Goal: Task Accomplishment & Management: Manage account settings

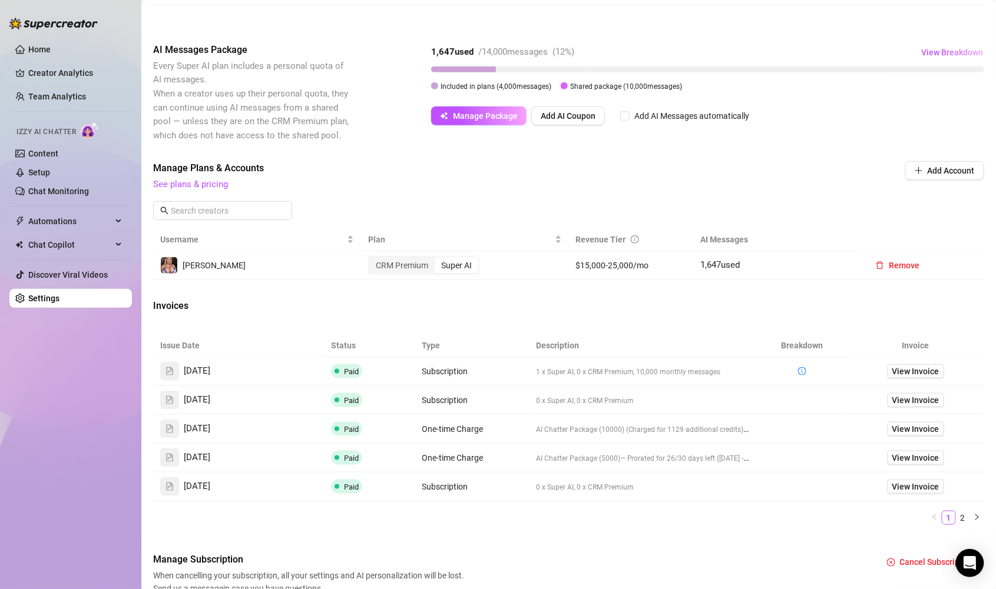
scroll to position [245, 0]
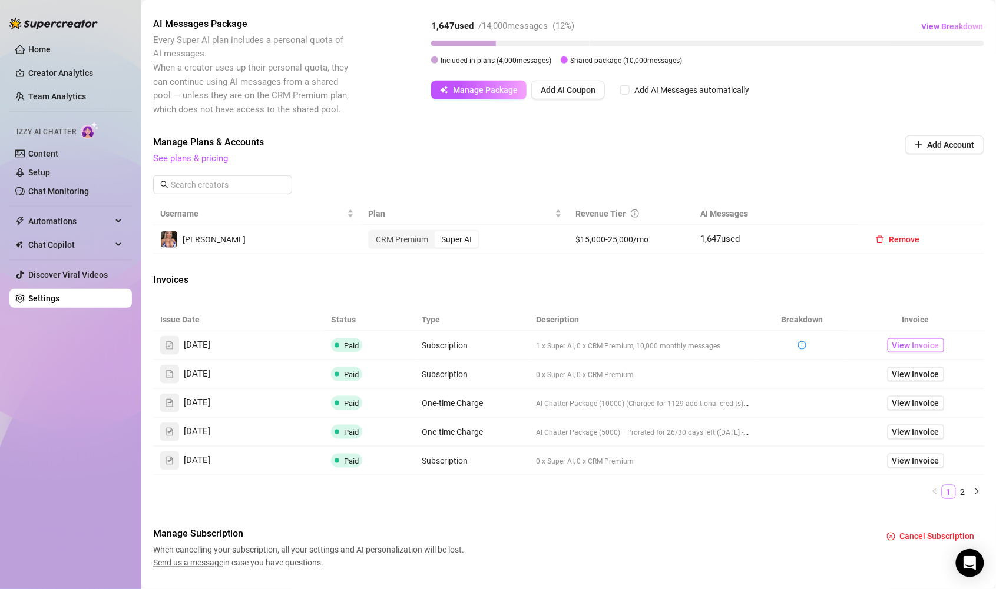
click at [904, 345] on span "View Invoice" at bounding box center [915, 345] width 47 height 13
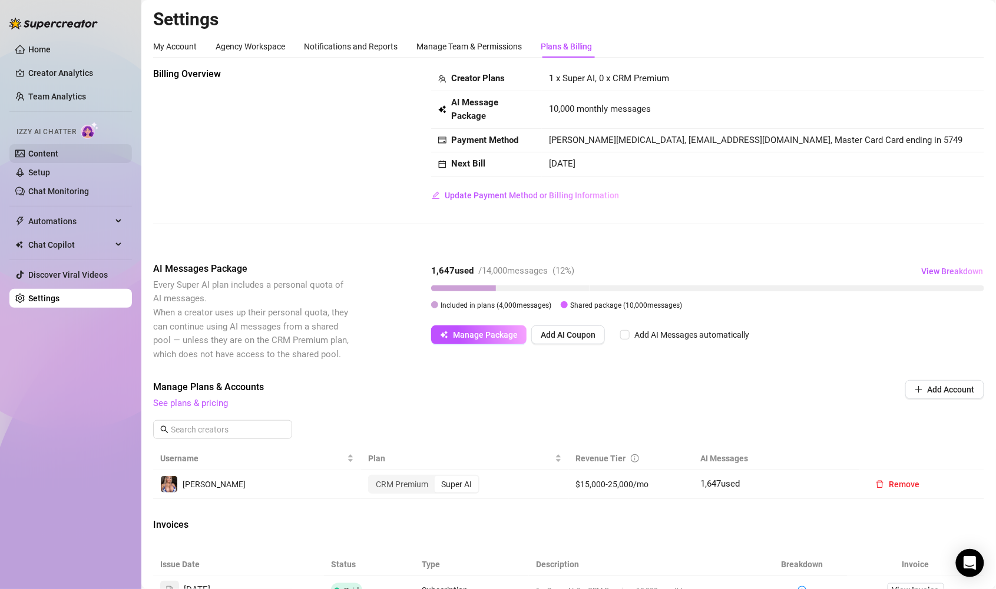
click at [48, 154] on link "Content" at bounding box center [43, 153] width 30 height 9
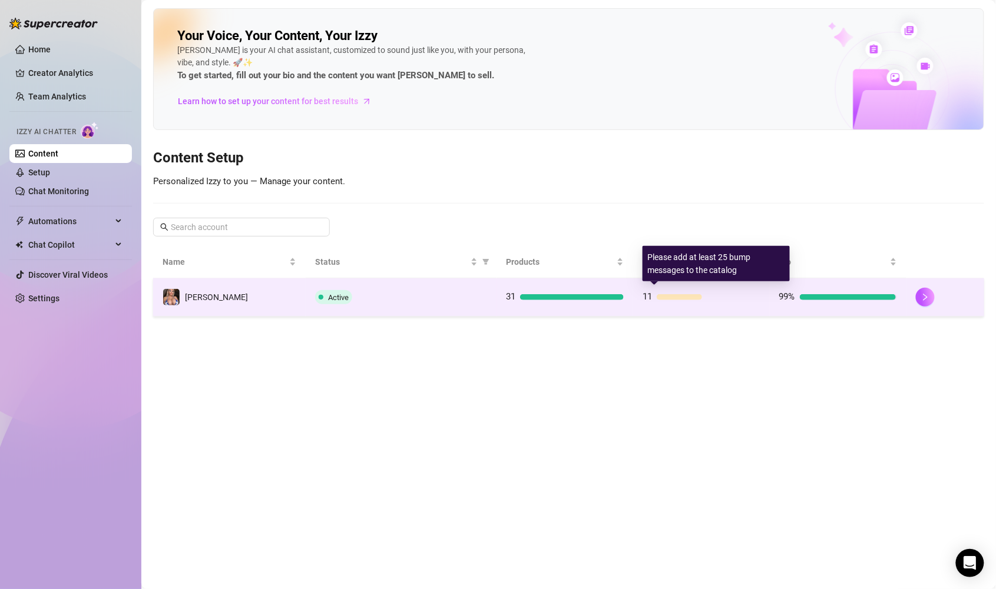
click at [737, 301] on div "11" at bounding box center [701, 297] width 118 height 14
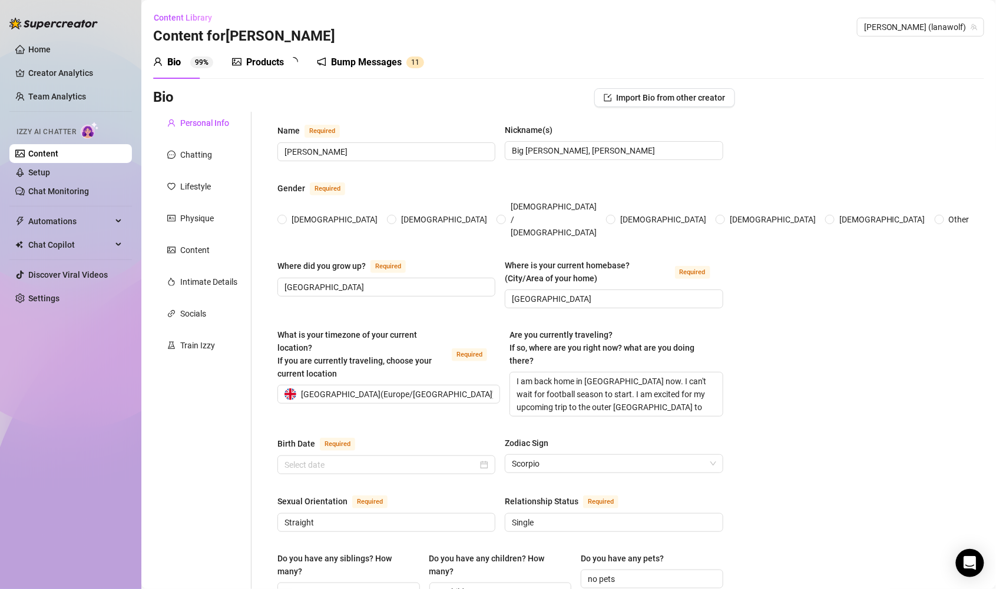
radio input "true"
type input "[DATE]"
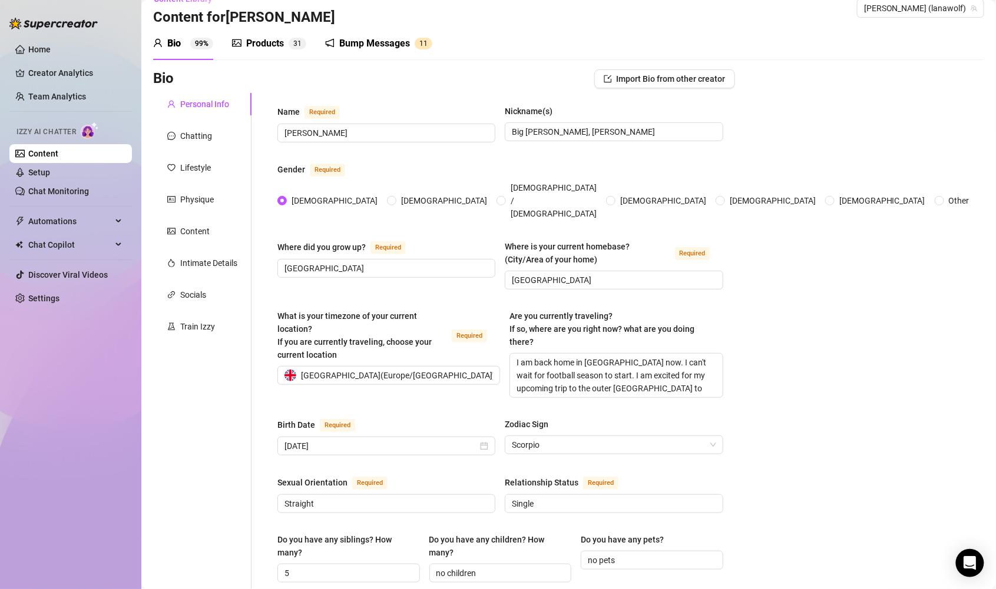
scroll to position [98, 0]
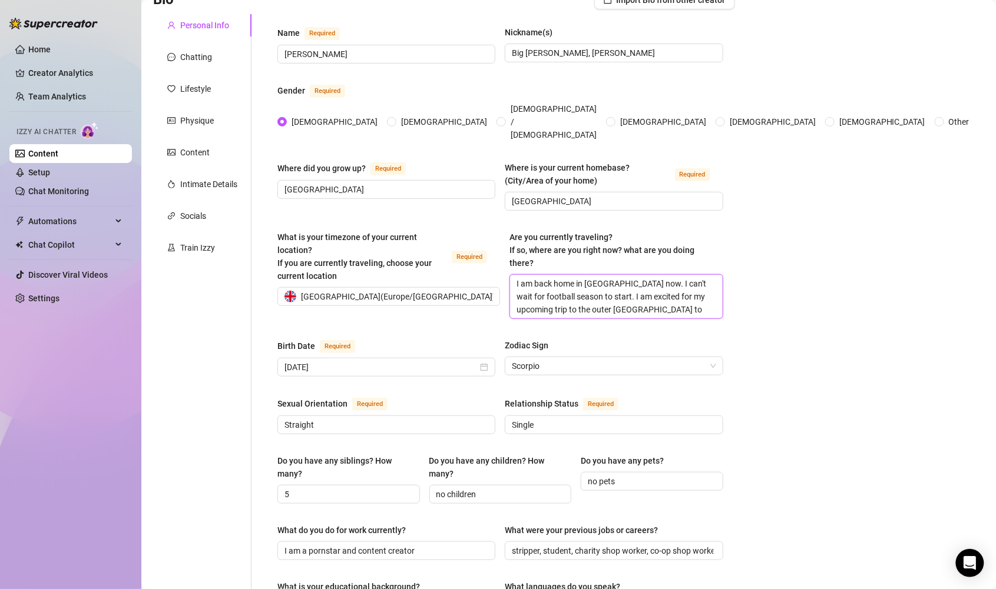
drag, startPoint x: 705, startPoint y: 285, endPoint x: 598, endPoint y: 273, distance: 107.8
click at [598, 275] on textarea "I am back home in [GEOGRAPHIC_DATA] now. I can't wait for football season to st…" at bounding box center [616, 297] width 212 height 44
type textarea "I am back home in [GEOGRAPHIC_DATA] now. I can't wait for football season to st…"
drag, startPoint x: 593, startPoint y: 274, endPoint x: 629, endPoint y: 249, distance: 43.5
click at [629, 249] on div "Are you currently traveling? If so, where are you right now? what are you doing…" at bounding box center [615, 275] width 213 height 88
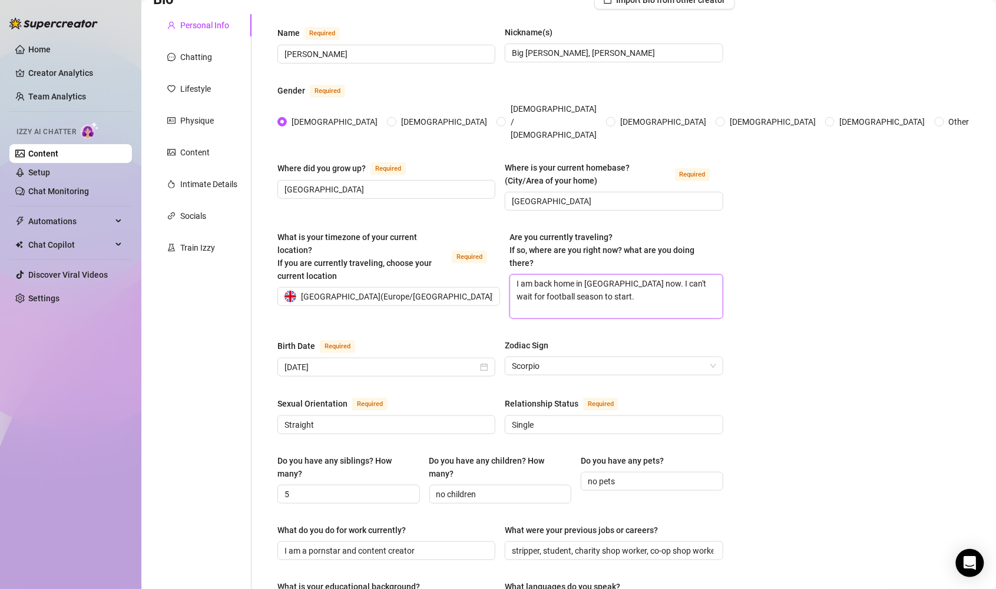
type textarea "I am back home in [GEOGRAPHIC_DATA] now.."
type textarea "I am back home in [GEOGRAPHIC_DATA] now."
click at [545, 275] on textarea "I am back home in [GEOGRAPHIC_DATA] now." at bounding box center [616, 297] width 212 height 44
type textarea "I am backhome in [GEOGRAPHIC_DATA] now."
type textarea "I am bachome in [GEOGRAPHIC_DATA] now."
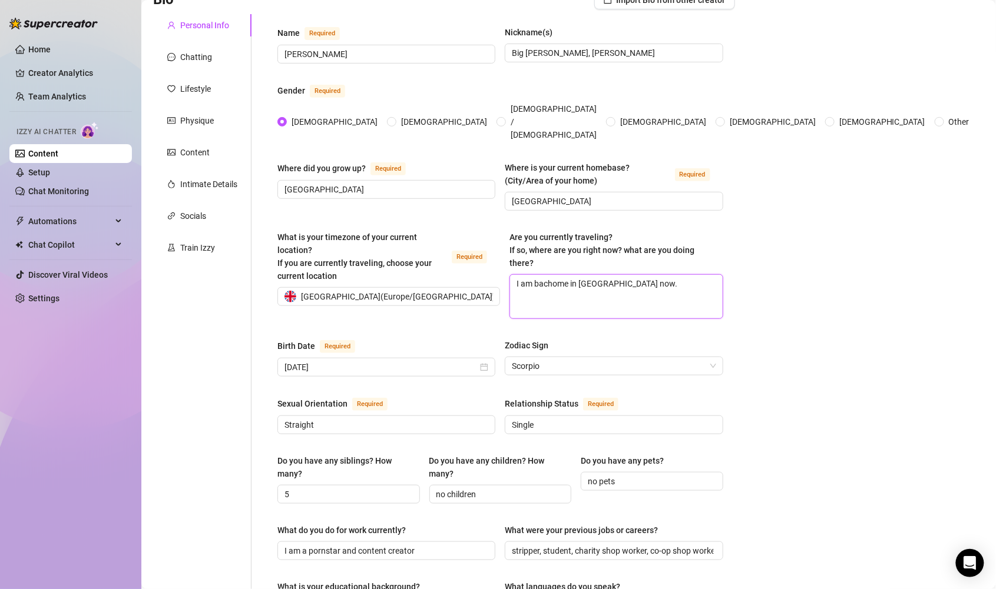
type textarea "I am bahome in [GEOGRAPHIC_DATA] now."
type textarea "I am [PERSON_NAME] in [GEOGRAPHIC_DATA] now."
type textarea "I am home in [GEOGRAPHIC_DATA] now."
click at [748, 263] on div "Bio Import Bio from other creator Personal Info Chatting Lifestyle Physique Con…" at bounding box center [568, 569] width 831 height 1156
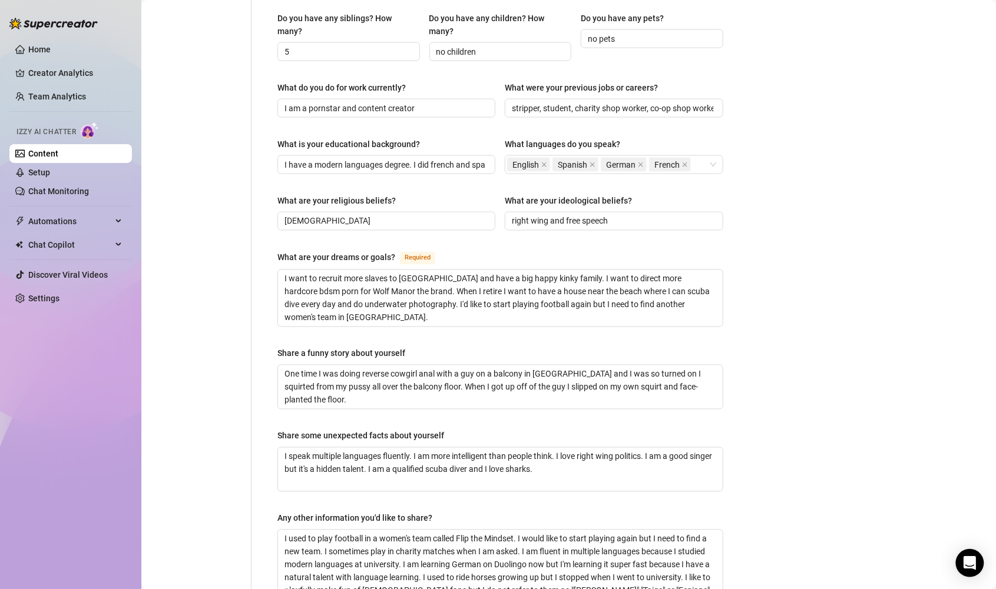
scroll to position [661, 0]
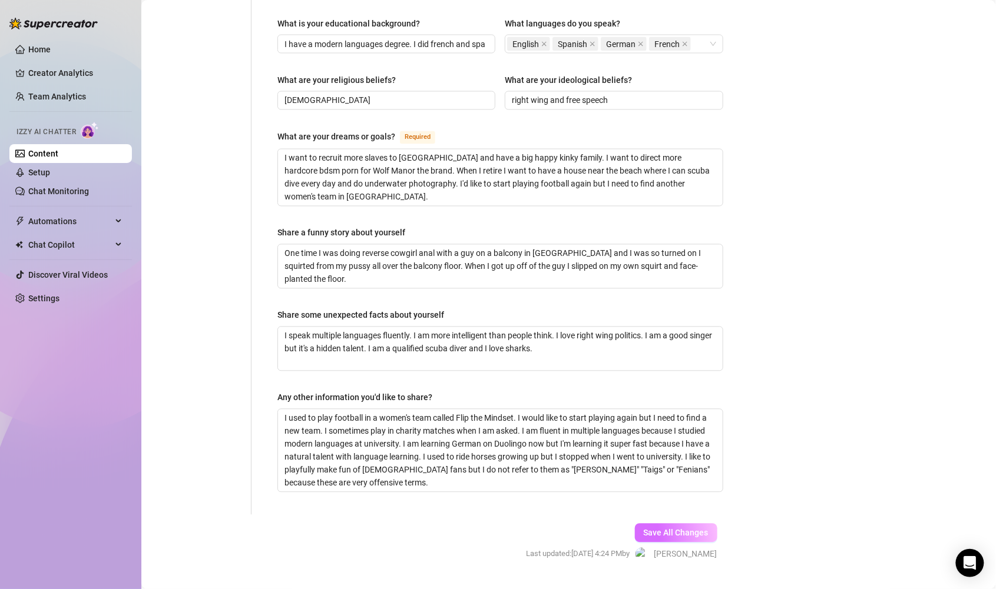
click at [688, 529] on span "Save All Changes" at bounding box center [676, 533] width 65 height 9
click at [975, 562] on icon "Open Intercom Messenger" at bounding box center [969, 563] width 15 height 15
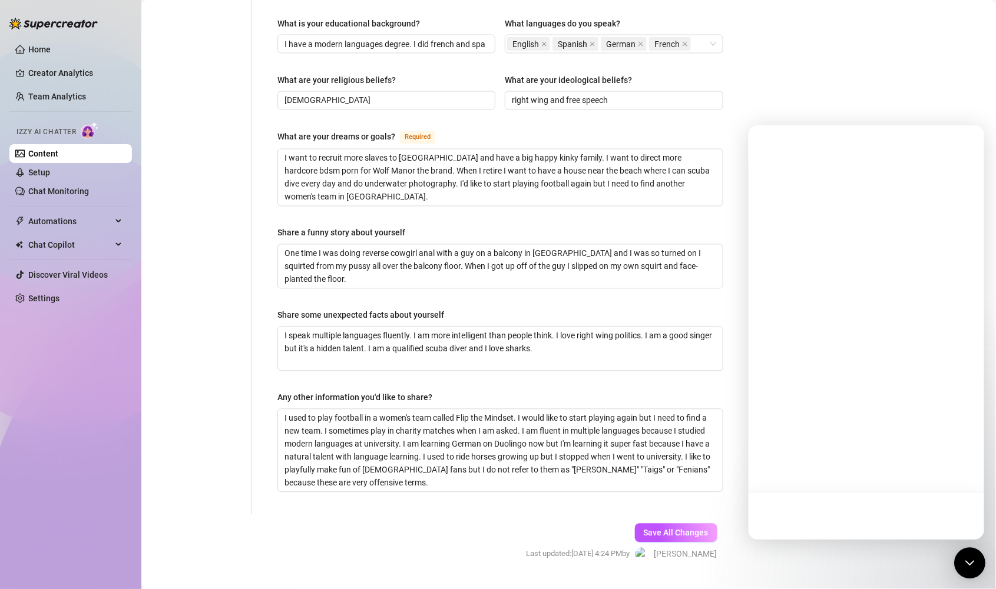
scroll to position [0, 0]
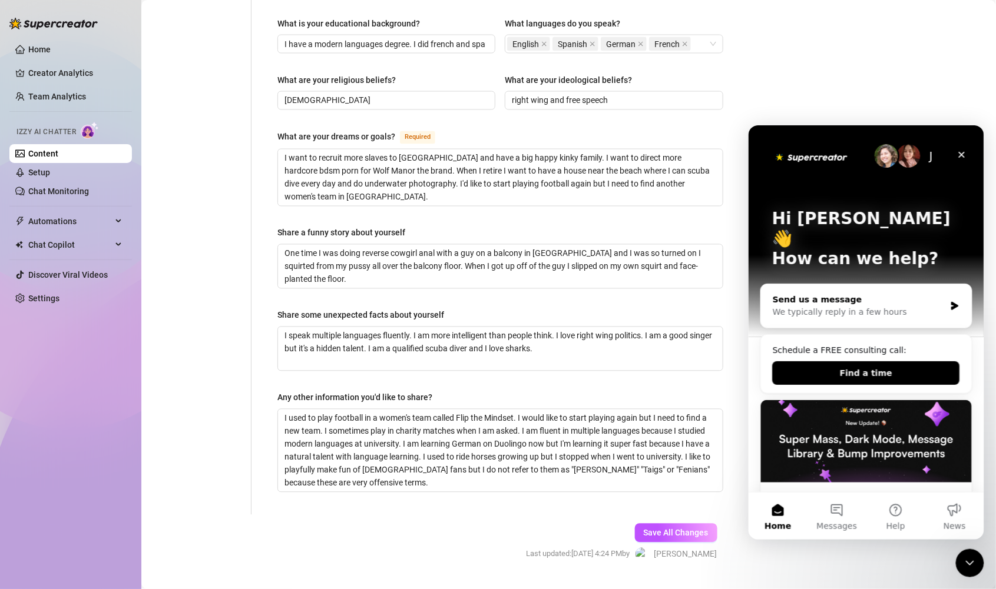
click at [836, 293] on div "Send us a message" at bounding box center [858, 299] width 173 height 12
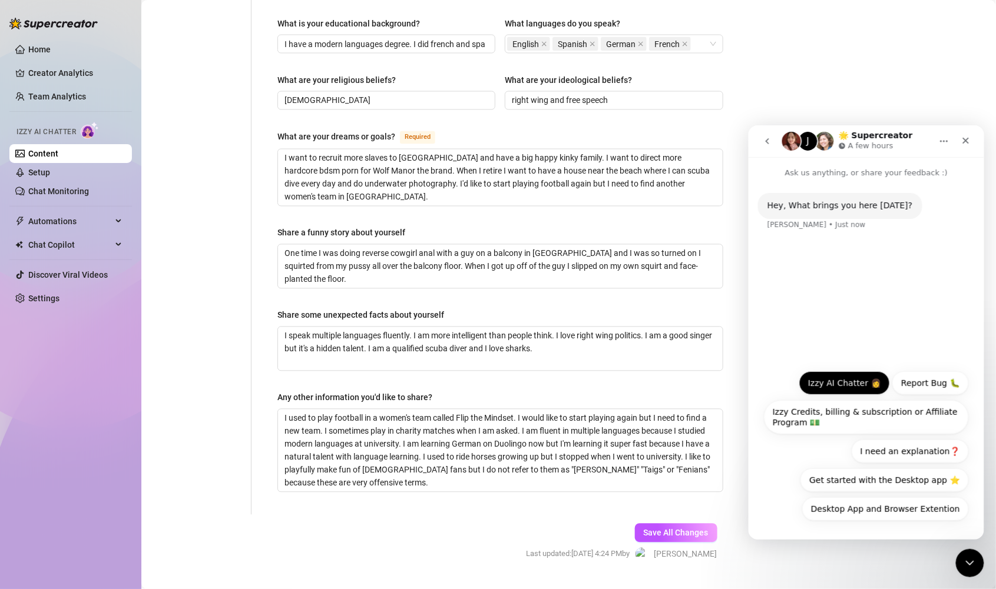
click at [853, 384] on button "Izzy AI Chatter 👩" at bounding box center [843, 383] width 91 height 24
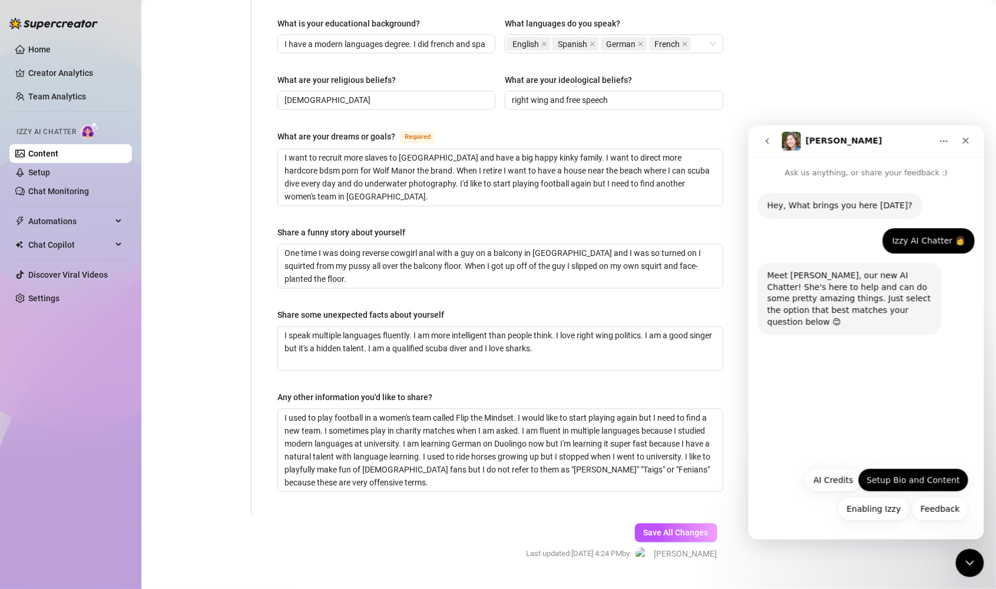
click at [953, 482] on button "Setup Bio and Content" at bounding box center [912, 480] width 111 height 24
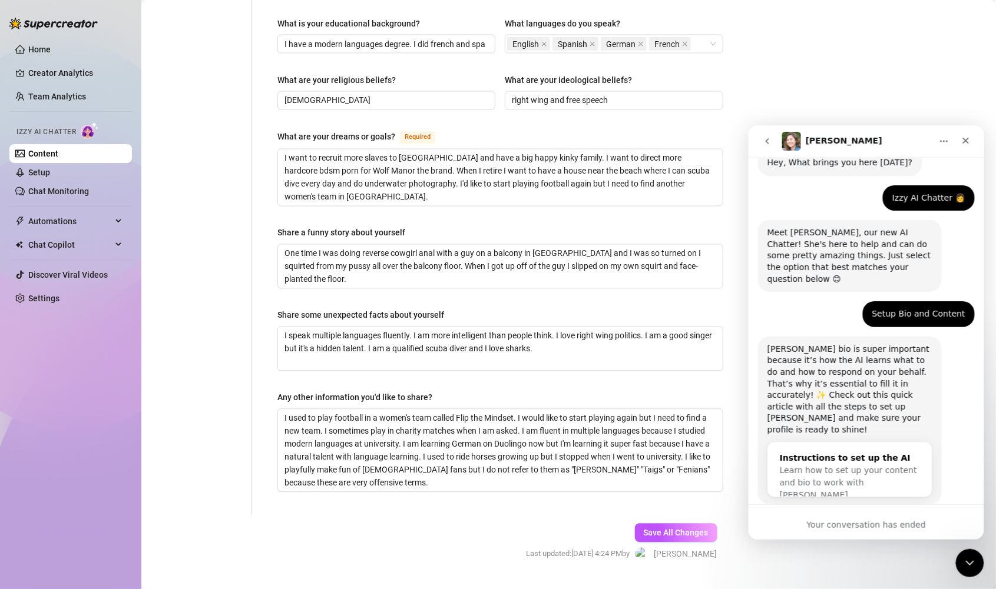
scroll to position [44, 0]
click at [794, 505] on div "[PERSON_NAME] • Just now" at bounding box center [816, 508] width 98 height 7
click at [881, 371] on div "[PERSON_NAME] bio is super important because it’s how the AI learns what to do …" at bounding box center [849, 388] width 165 height 92
click at [871, 342] on div "[PERSON_NAME] bio is super important because it’s how the AI learns what to do …" at bounding box center [849, 388] width 165 height 92
click at [869, 347] on div "[PERSON_NAME] bio is super important because it’s how the AI learns what to do …" at bounding box center [849, 388] width 165 height 92
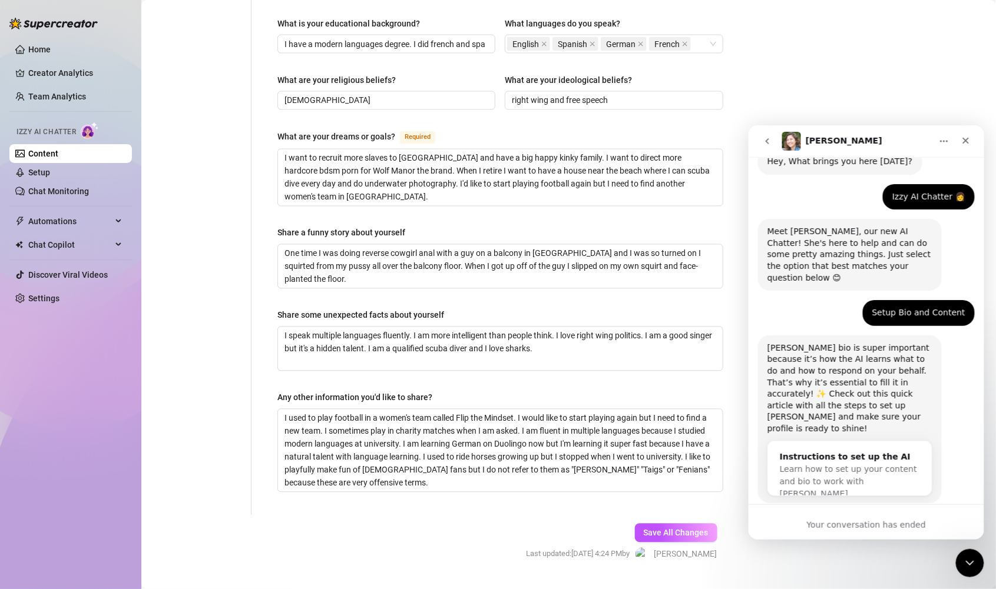
click at [873, 383] on div "[PERSON_NAME] bio is super important because it’s how the AI learns what to do …" at bounding box center [849, 388] width 165 height 92
click at [879, 399] on div "[PERSON_NAME] bio is super important because it’s how the AI learns what to do …" at bounding box center [849, 388] width 165 height 92
drag, startPoint x: 890, startPoint y: 430, endPoint x: 933, endPoint y: 479, distance: 65.1
click at [895, 463] on div "Learn how to set up your content and bio to work with [PERSON_NAME]" at bounding box center [849, 481] width 140 height 37
click at [954, 516] on div "Ask us anything, or share your feedback :) Hey, What brings you here [DATE]? [P…" at bounding box center [866, 348] width 236 height 383
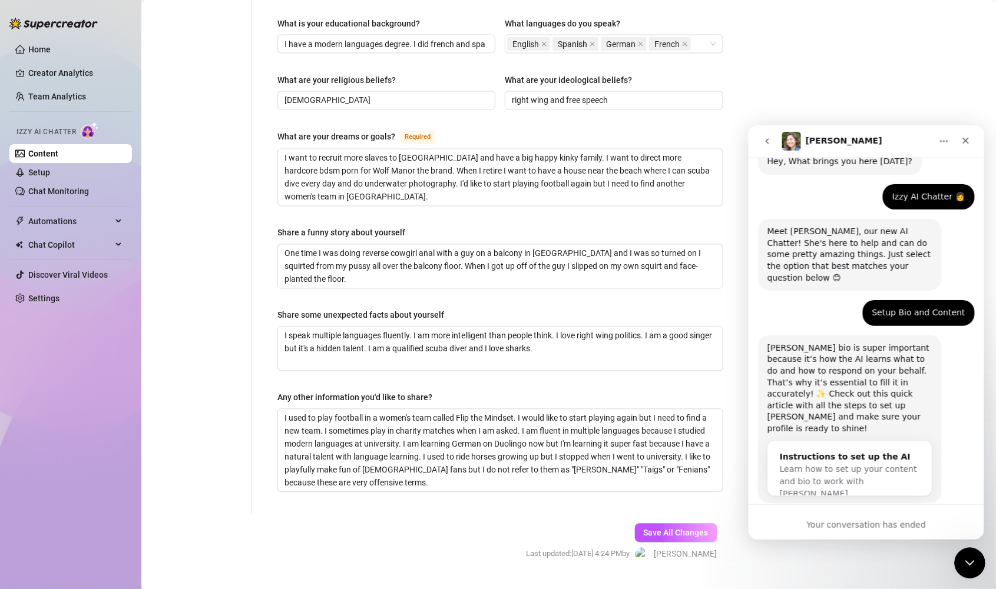
scroll to position [0, 0]
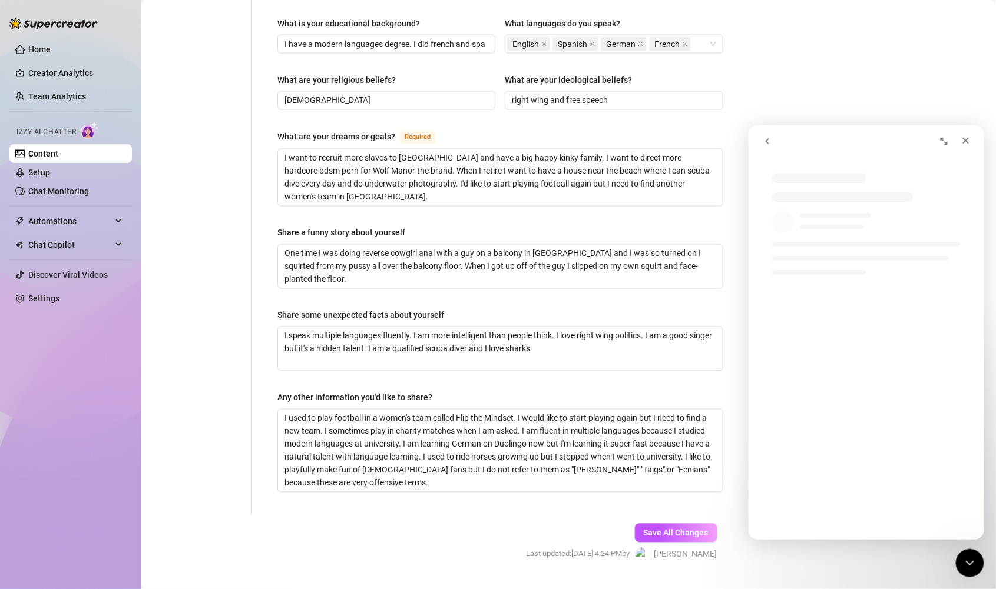
click at [834, 509] on div "Intercom messenger" at bounding box center [878, 428] width 236 height 204
click at [762, 142] on icon "go back" at bounding box center [766, 140] width 9 height 9
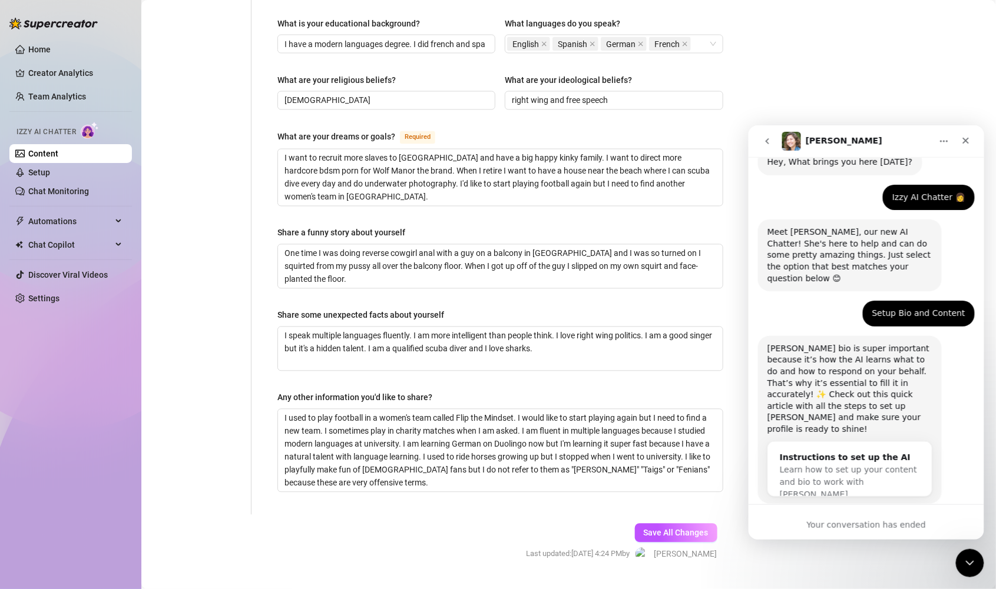
scroll to position [44, 0]
click at [771, 145] on button "go back" at bounding box center [766, 141] width 22 height 22
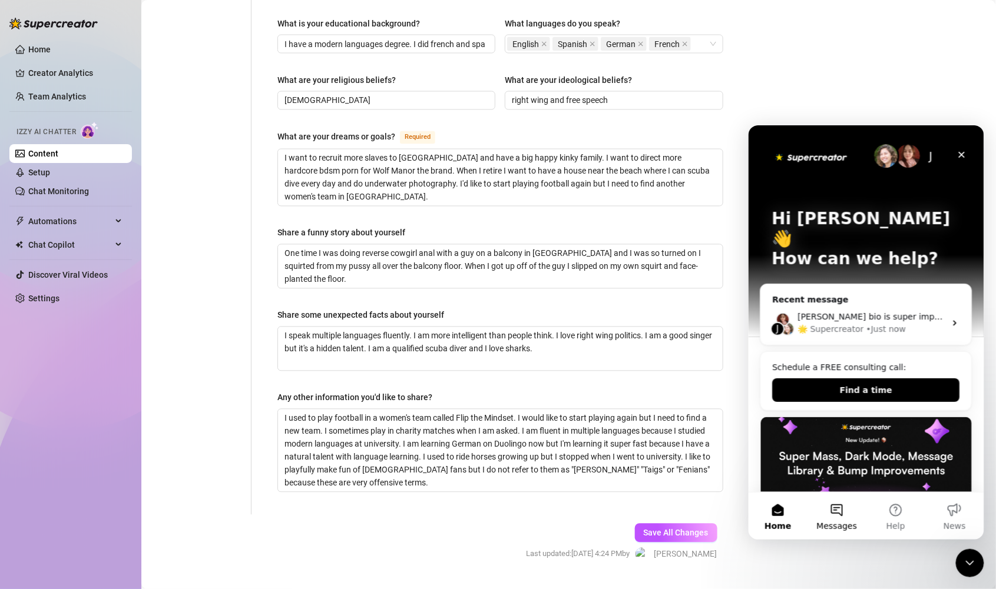
click at [843, 517] on button "Messages" at bounding box center [836, 515] width 59 height 47
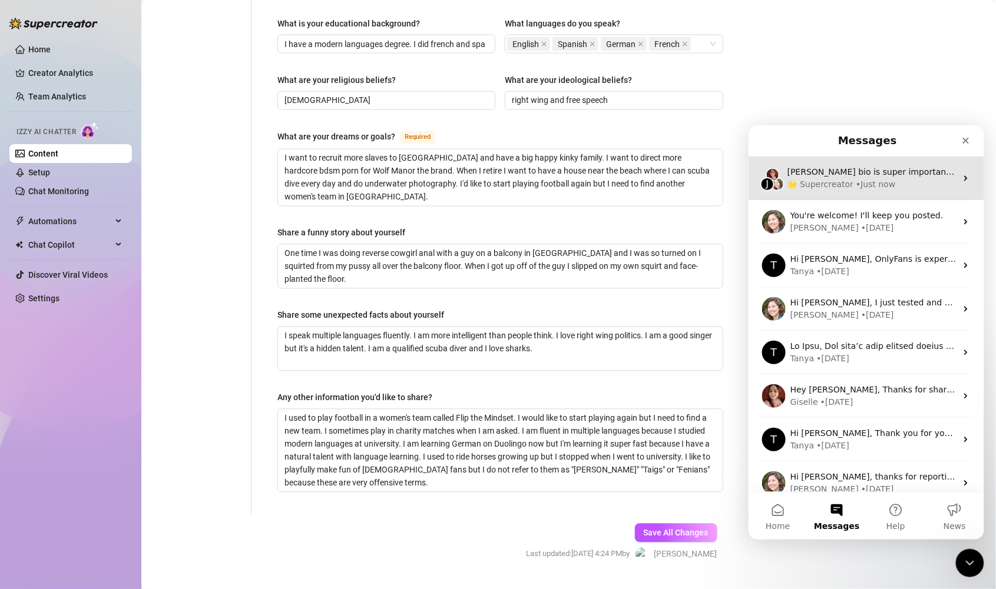
click at [889, 178] on div "🌟 Supercreator • Just now" at bounding box center [871, 184] width 169 height 12
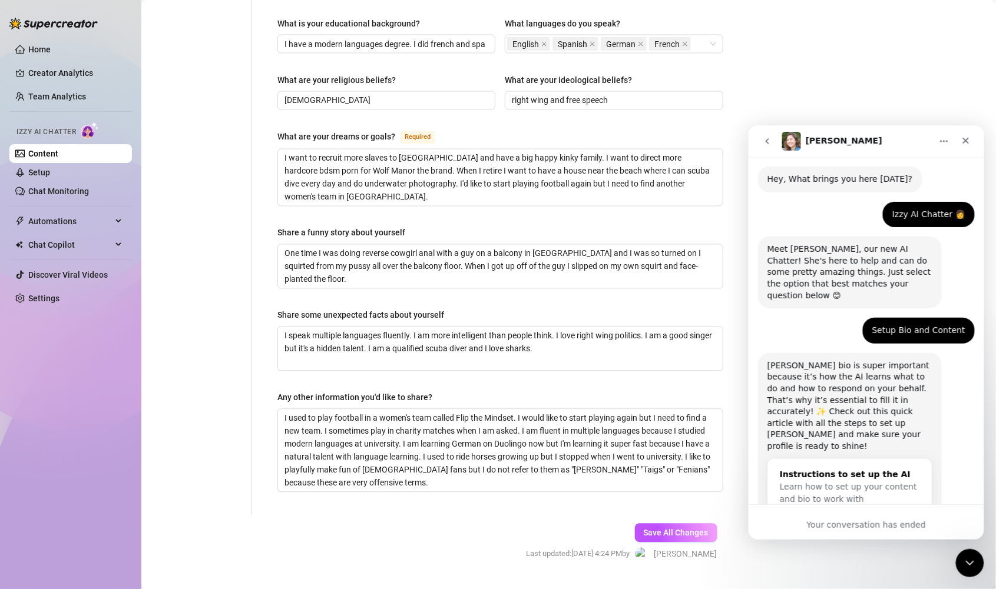
scroll to position [44, 0]
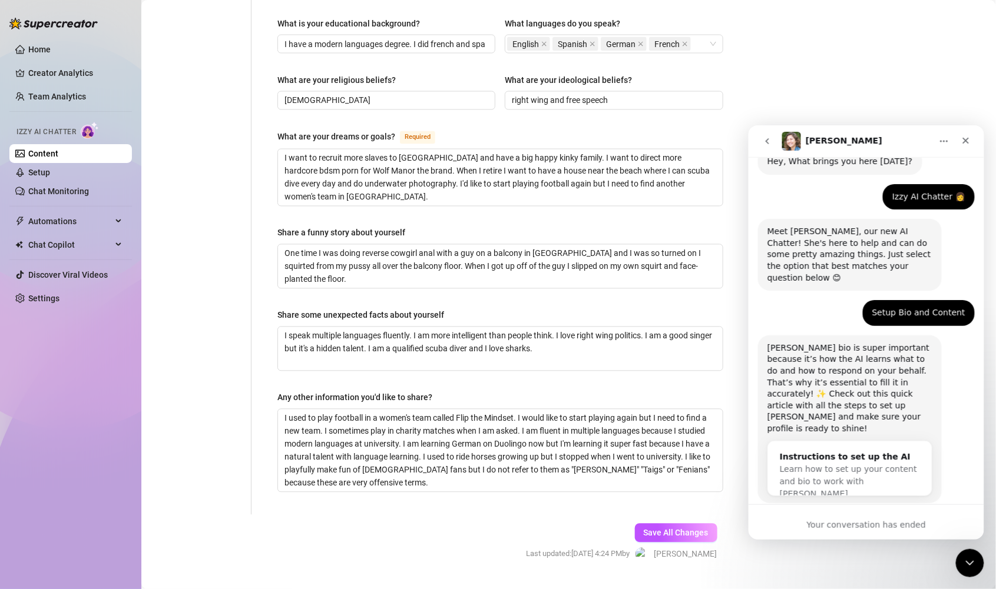
click at [768, 140] on icon "go back" at bounding box center [766, 140] width 9 height 9
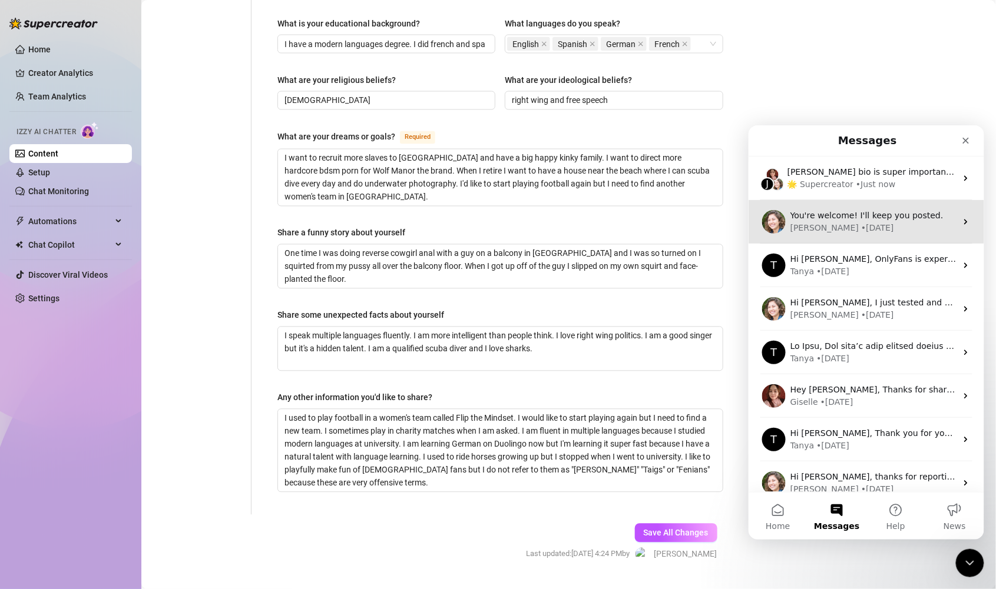
click at [899, 221] on div "[PERSON_NAME] • [DATE]" at bounding box center [873, 227] width 166 height 12
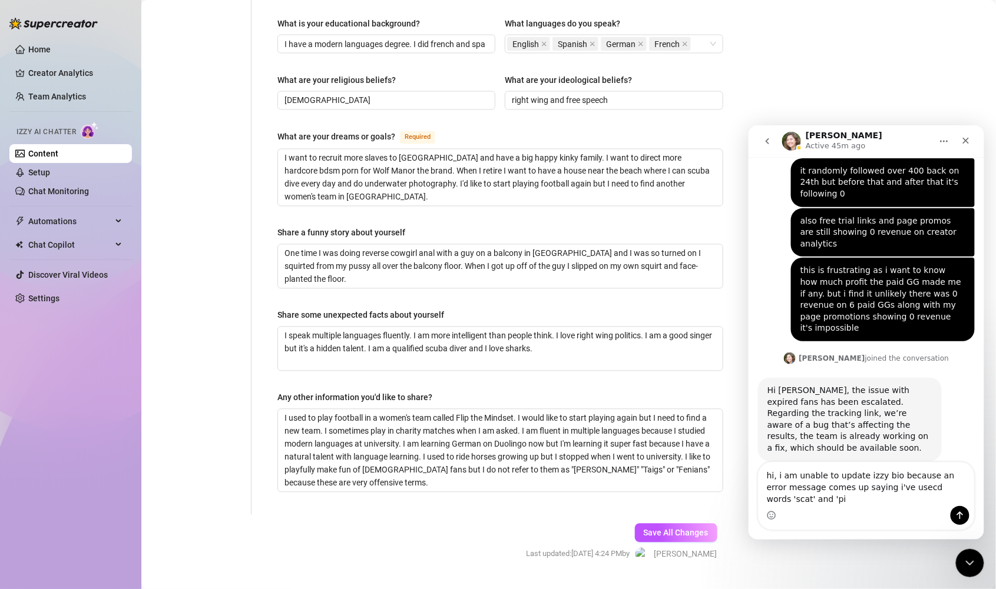
scroll to position [1168, 0]
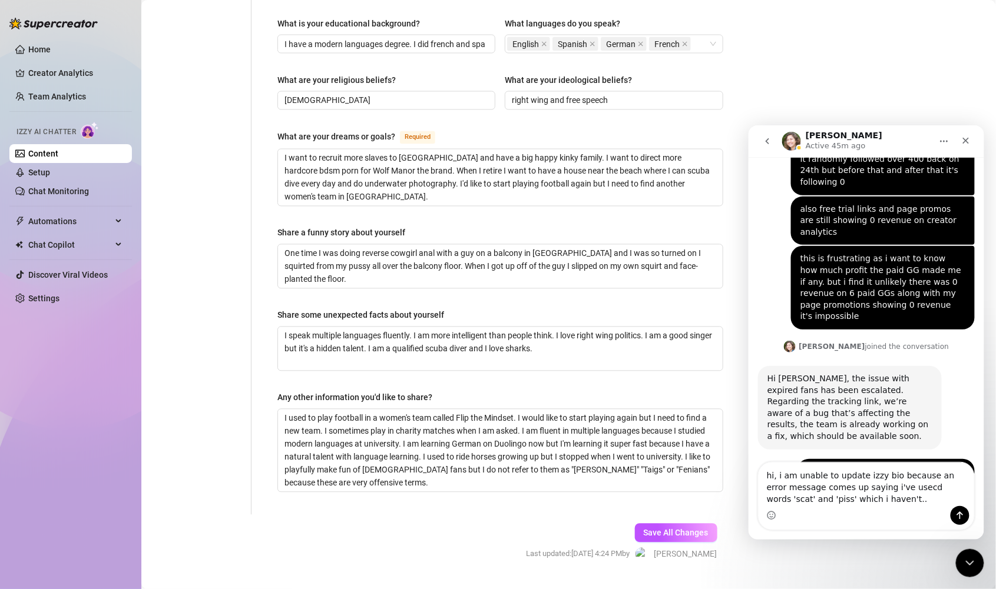
type textarea "hi, i am unable to update izzy bio because an error message comes up saying i'v…"
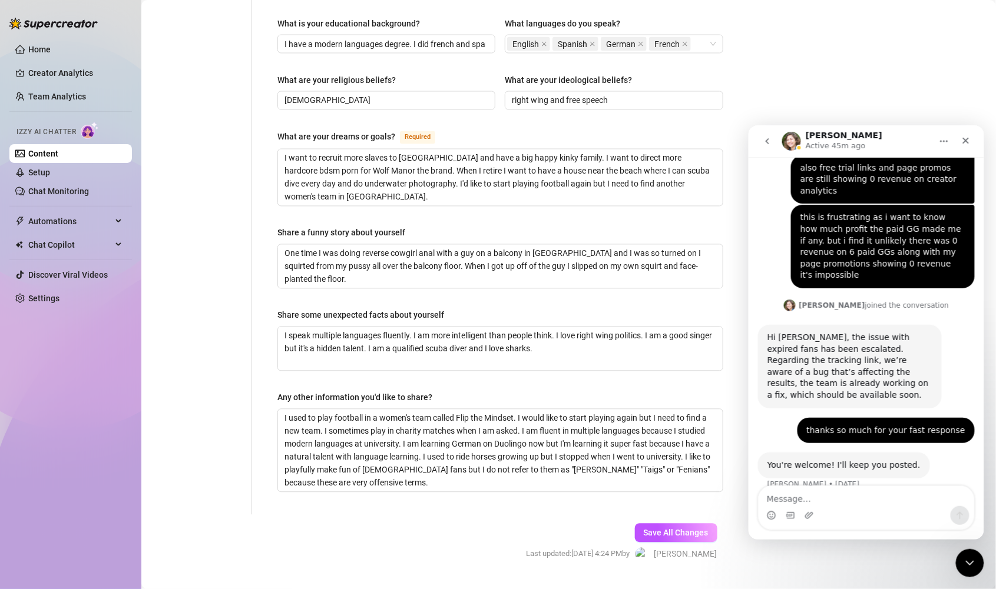
scroll to position [1234, 0]
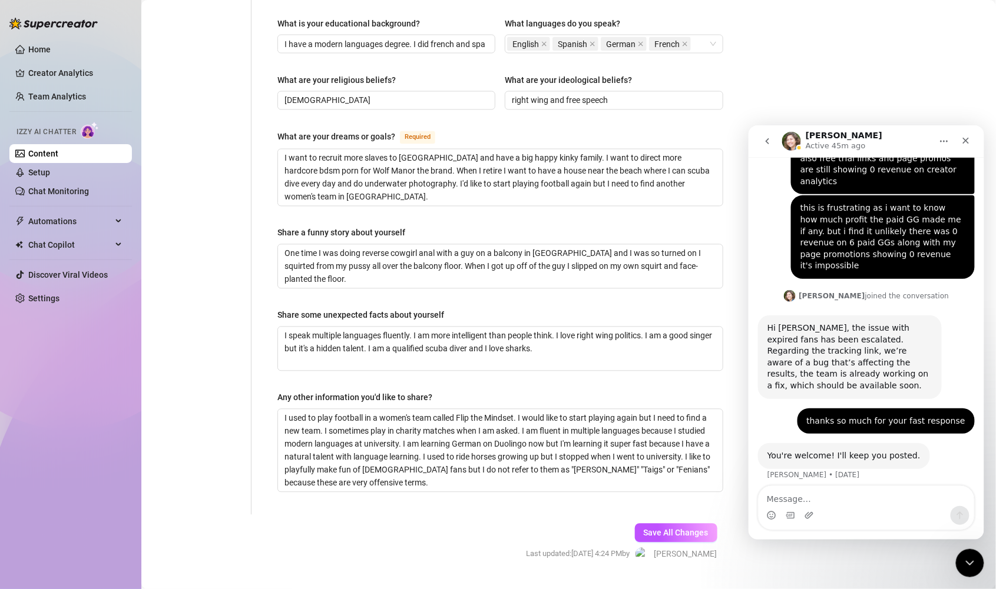
click at [766, 144] on icon "go back" at bounding box center [766, 140] width 9 height 9
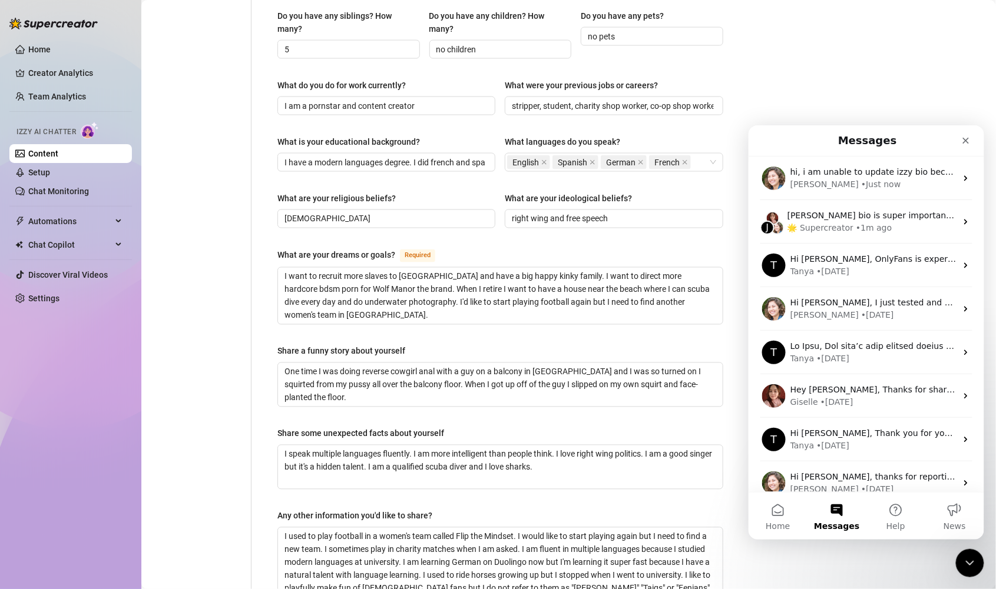
scroll to position [514, 0]
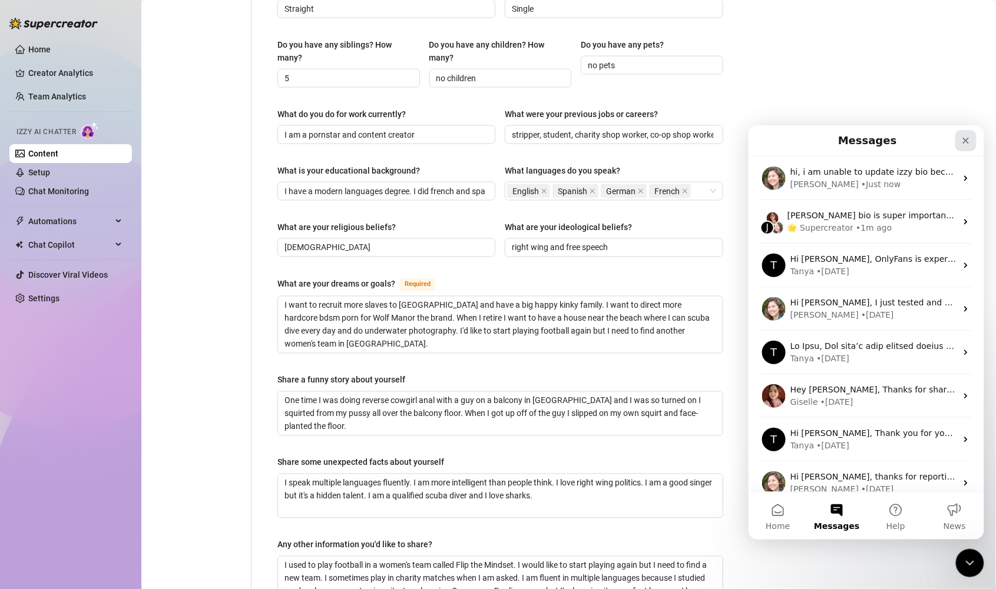
click at [964, 141] on icon "Close" at bounding box center [964, 139] width 9 height 9
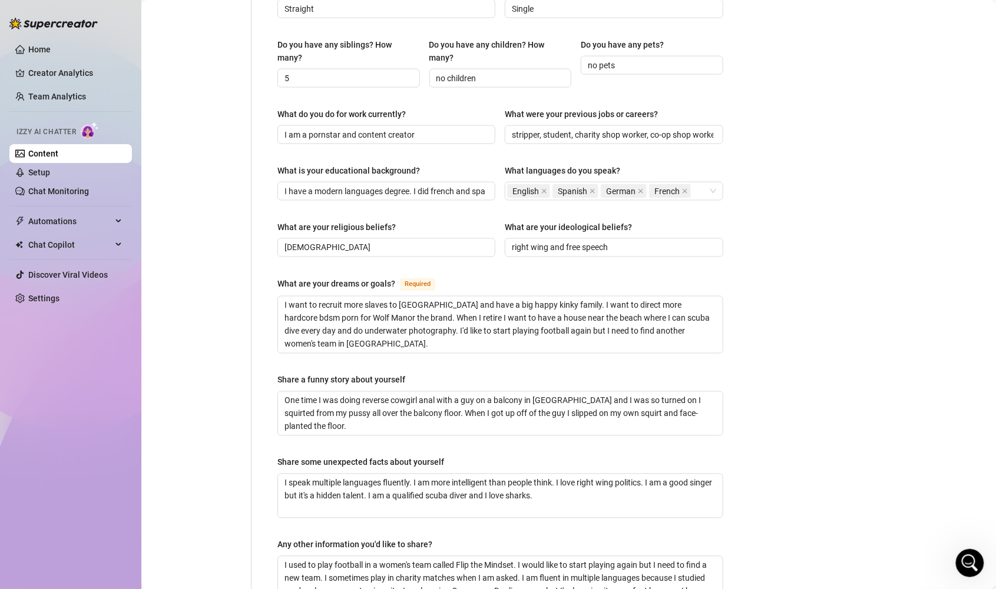
scroll to position [0, 0]
click at [526, 392] on textarea "One time I was doing reverse cowgirl anal with a guy on a balcony in [GEOGRAPHI…" at bounding box center [500, 414] width 445 height 44
type textarea "One time I was doing reverse cowgirl anal with a guy on a balconyin Tenerife an…"
type textarea "One time I was doing reverse cowgirl anal with a guy on a balconin Tenerife and…"
type textarea "One time I was doing reverse cowgirl anal with a guy on a balcoin Tenerife and …"
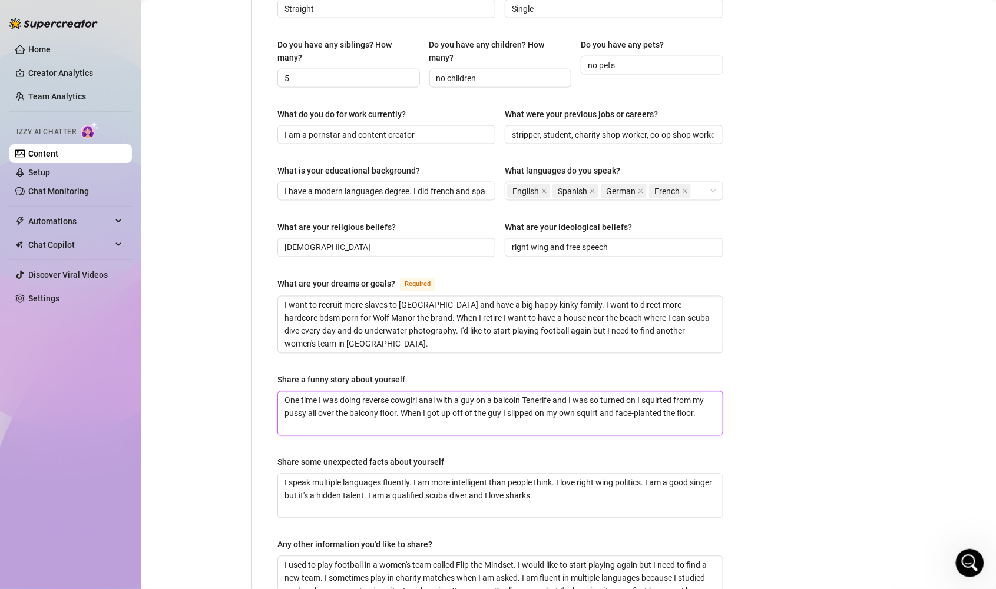
type textarea "One time I was doing reverse cowgirl anal with a guy on a balcin Tenerife and I…"
type textarea "One time I was doing reverse cowgirl anal with a guy on a balin Tenerife and I …"
type textarea "One time I was doing reverse cowgirl anal with a guy on a [PERSON_NAME] Tenerif…"
type textarea "One time I was doing reverse cowgirl anal with a guy on a bin Tenerife and I wa…"
type textarea "One time I was doing reverse cowgirl anal with a guy on a in [GEOGRAPHIC_DATA] …"
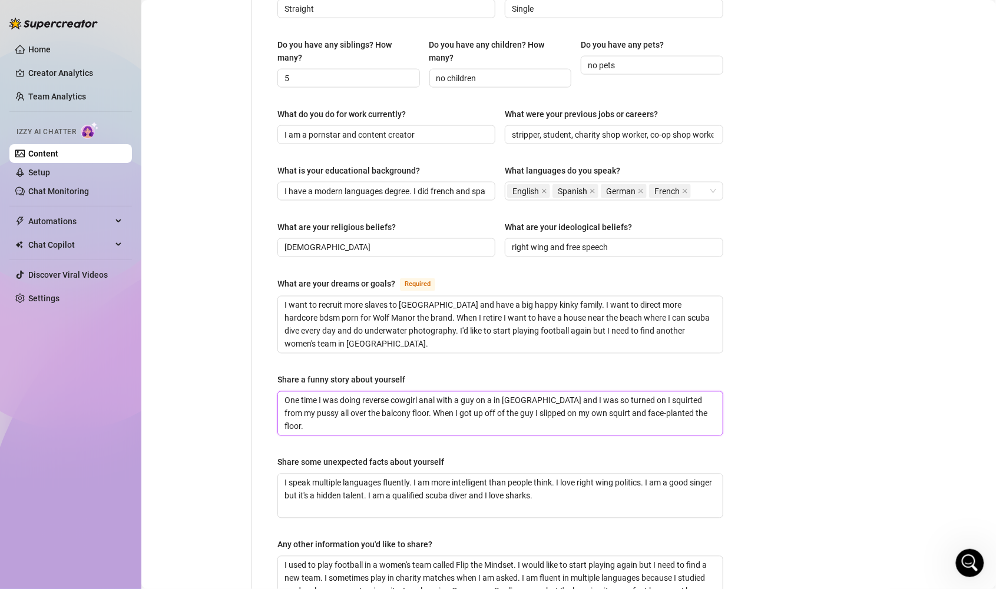
type textarea "One time I was doing reverse cowgirl anal with a guy on [GEOGRAPHIC_DATA] and I…"
type textarea "One time I was doing reverse cowgirl anal with a guy on in [GEOGRAPHIC_DATA] an…"
type textarea "One time I was doing reverse cowgirl anal with a guy onin Tenerife and I was so…"
type textarea "One time I was doing reverse cowgirl anal with a guy oin Tenerife and I was so …"
type textarea "One time I was doing reverse cowgirl anal with a guy in [GEOGRAPHIC_DATA] and I…"
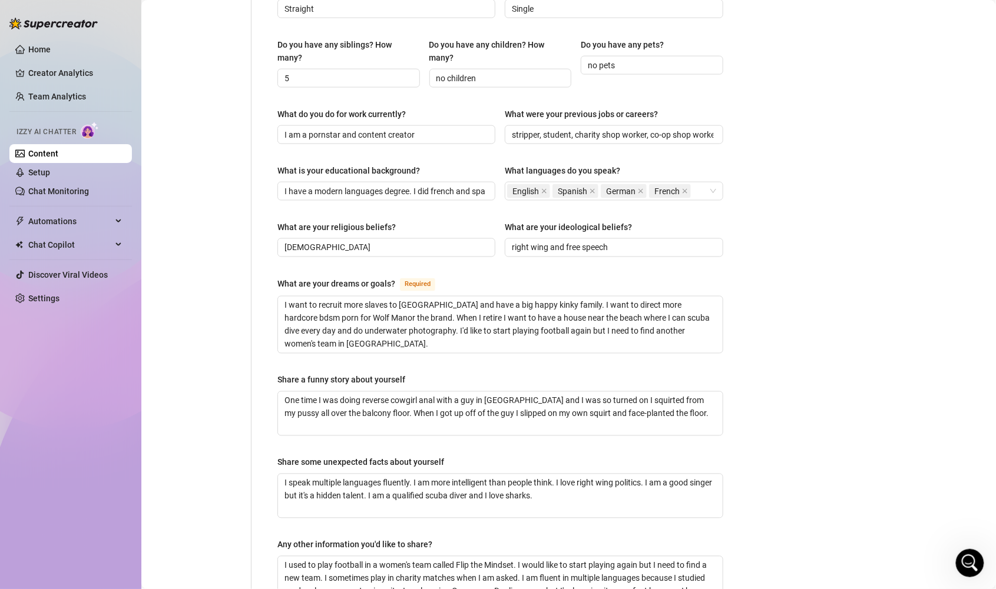
click at [810, 326] on div "Bio Import Bio from other creator Personal Info Chatting Lifestyle Physique Con…" at bounding box center [568, 152] width 831 height 1156
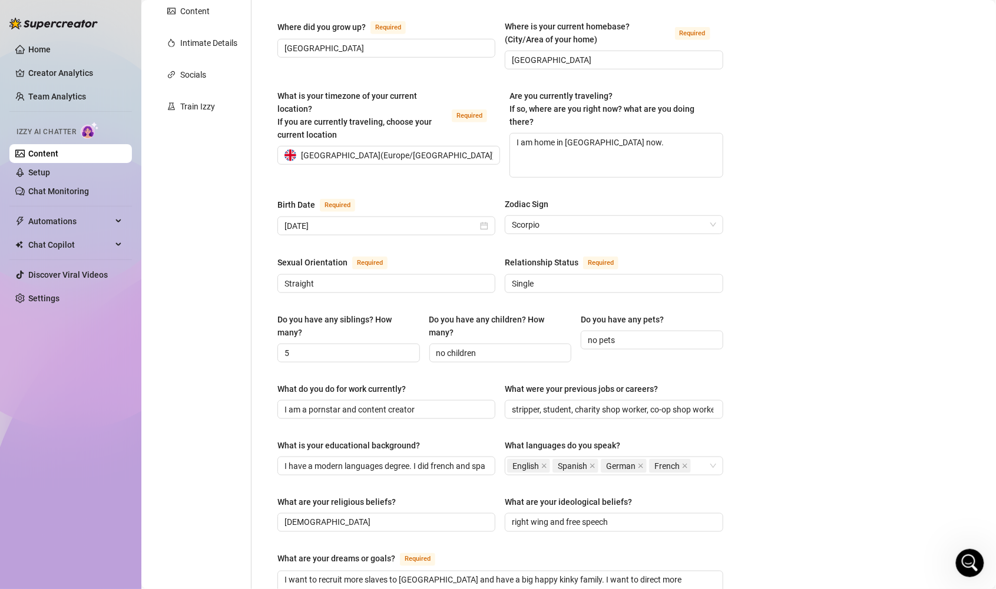
scroll to position [269, 0]
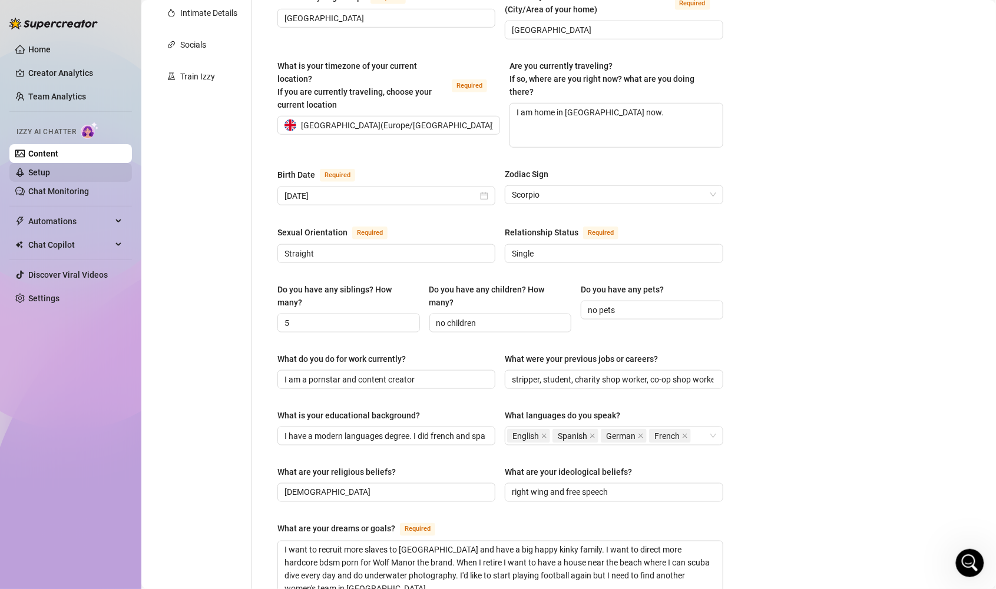
click at [49, 176] on link "Setup" at bounding box center [39, 172] width 22 height 9
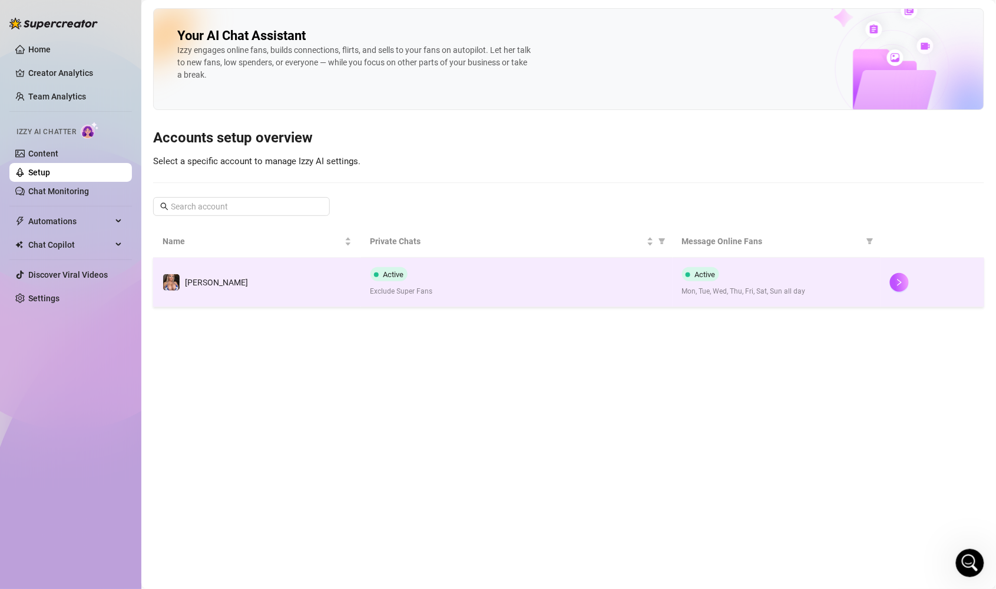
click at [624, 301] on td "Active Exclude Super Fans" at bounding box center [516, 282] width 311 height 49
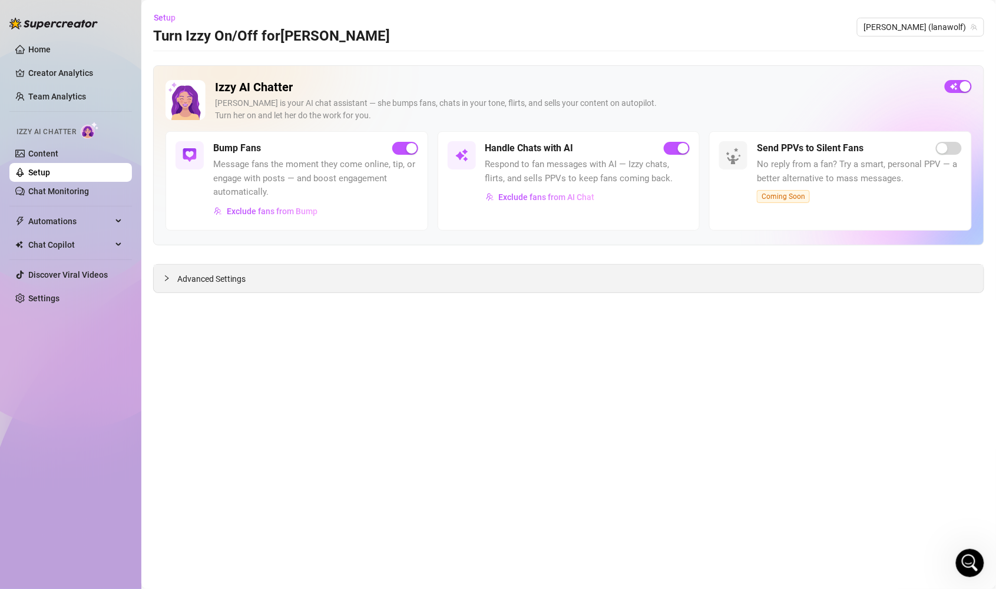
click at [168, 277] on icon "collapsed" at bounding box center [166, 278] width 7 height 7
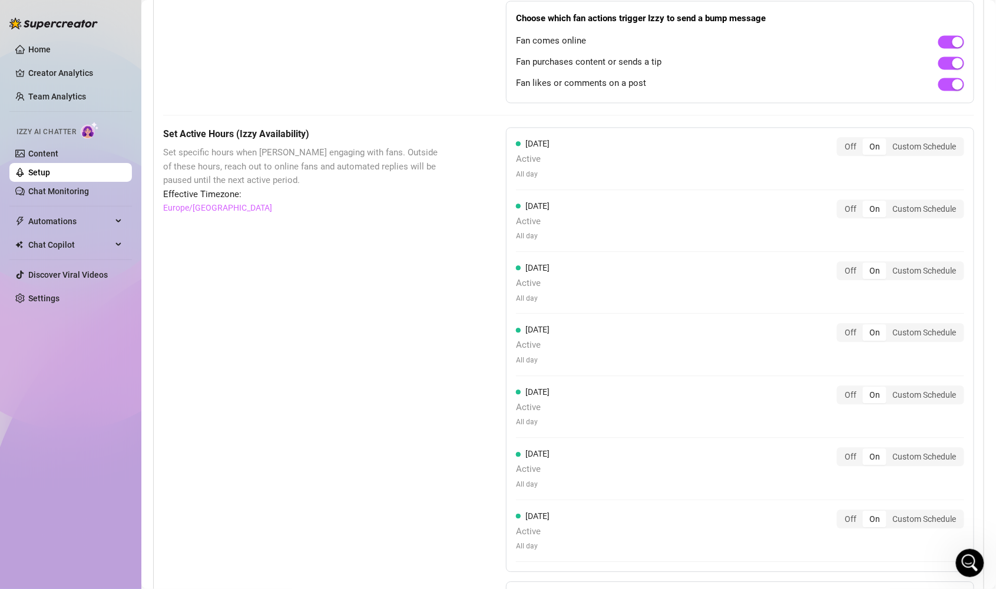
scroll to position [834, 0]
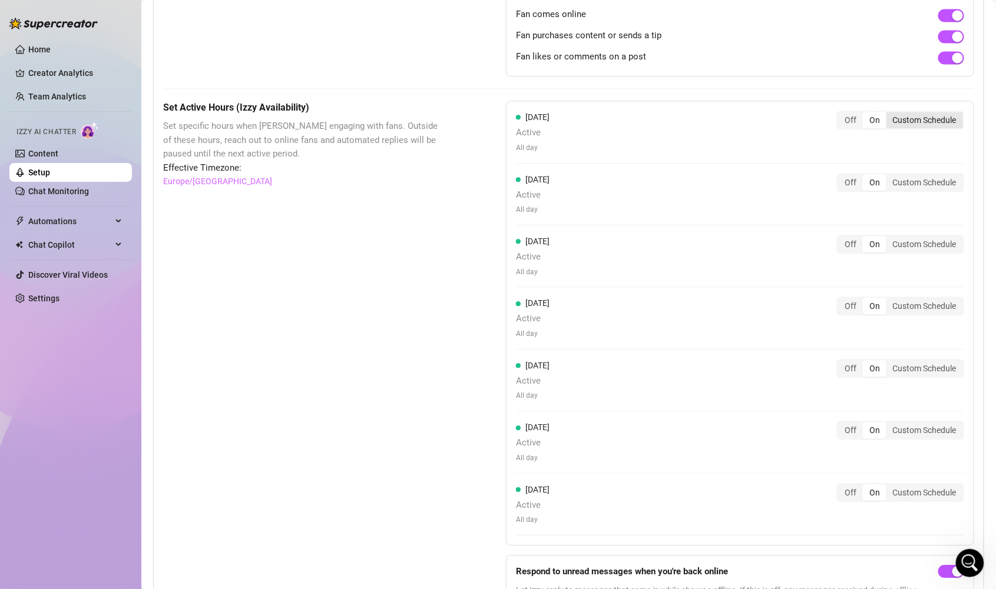
click at [918, 113] on div "Custom Schedule" at bounding box center [924, 120] width 77 height 16
click at [889, 114] on input "Custom Schedule" at bounding box center [889, 114] width 0 height 0
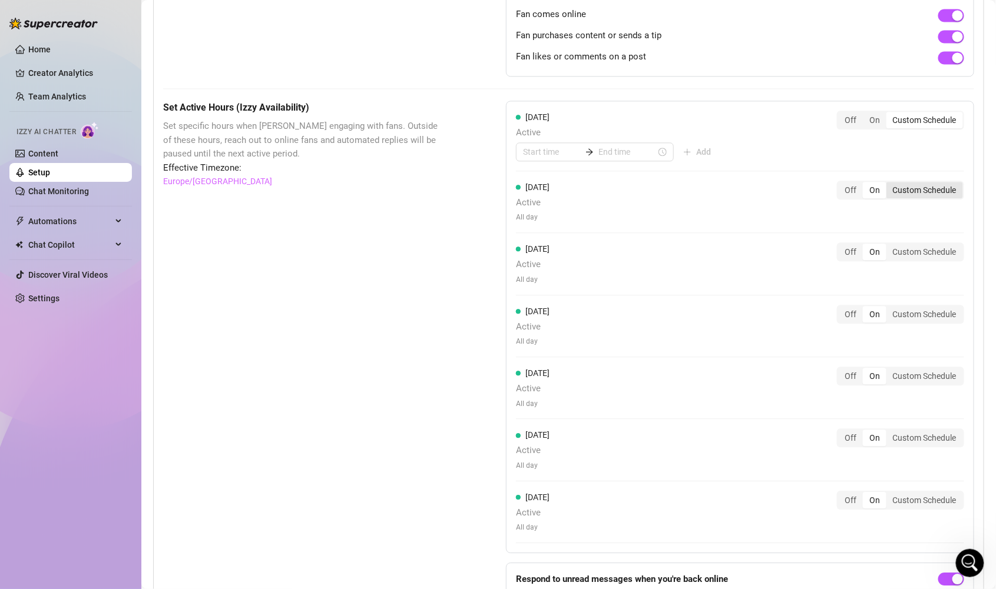
click at [919, 182] on div "Custom Schedule" at bounding box center [924, 190] width 77 height 16
click at [889, 184] on input "Custom Schedule" at bounding box center [889, 184] width 0 height 0
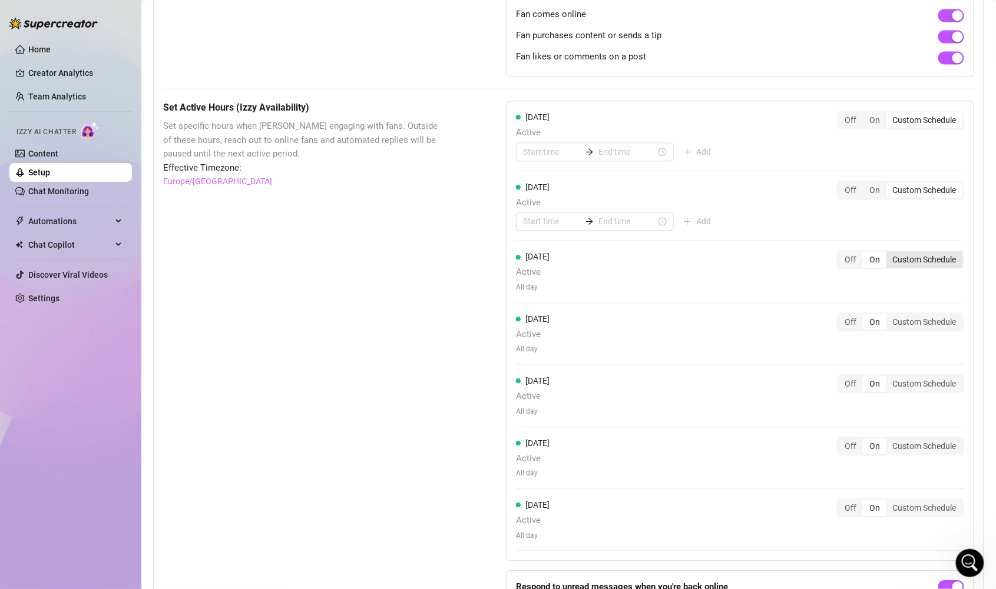
click at [918, 244] on div "[DATE] Active Add Off On Custom Schedule [DATE] Active Add Off On Custom Schedu…" at bounding box center [740, 331] width 468 height 460
click at [921, 257] on div "Custom Schedule" at bounding box center [924, 259] width 77 height 16
click at [889, 253] on input "Custom Schedule" at bounding box center [889, 253] width 0 height 0
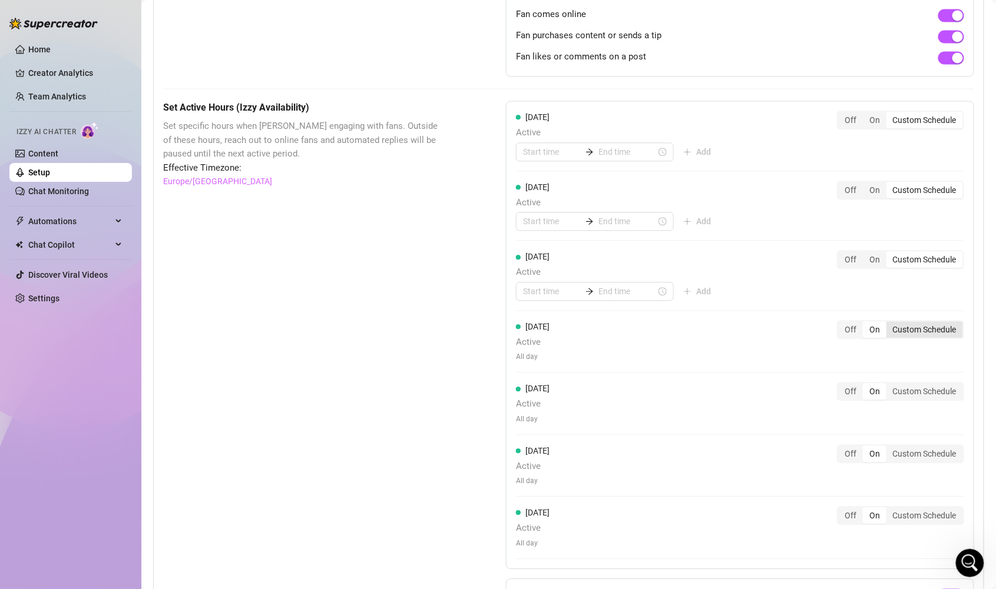
click at [923, 326] on div "Custom Schedule" at bounding box center [924, 329] width 77 height 16
click at [889, 323] on input "Custom Schedule" at bounding box center [889, 323] width 0 height 0
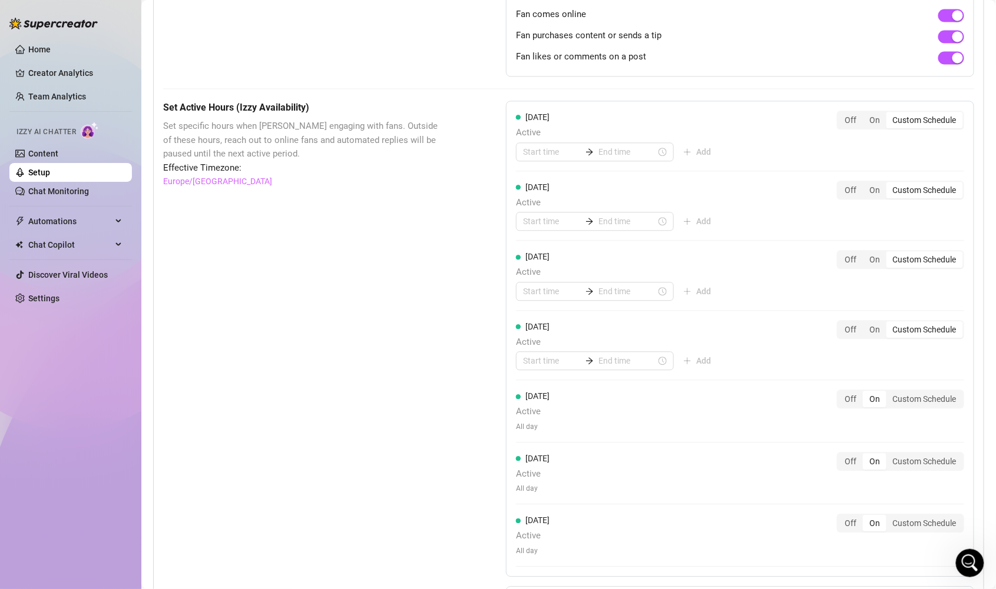
drag, startPoint x: 919, startPoint y: 390, endPoint x: 908, endPoint y: 440, distance: 51.3
click at [919, 392] on div "Custom Schedule" at bounding box center [924, 399] width 77 height 16
click at [889, 393] on input "Custom Schedule" at bounding box center [889, 393] width 0 height 0
click at [913, 466] on div "Custom Schedule" at bounding box center [924, 469] width 77 height 16
click at [889, 463] on input "Custom Schedule" at bounding box center [889, 463] width 0 height 0
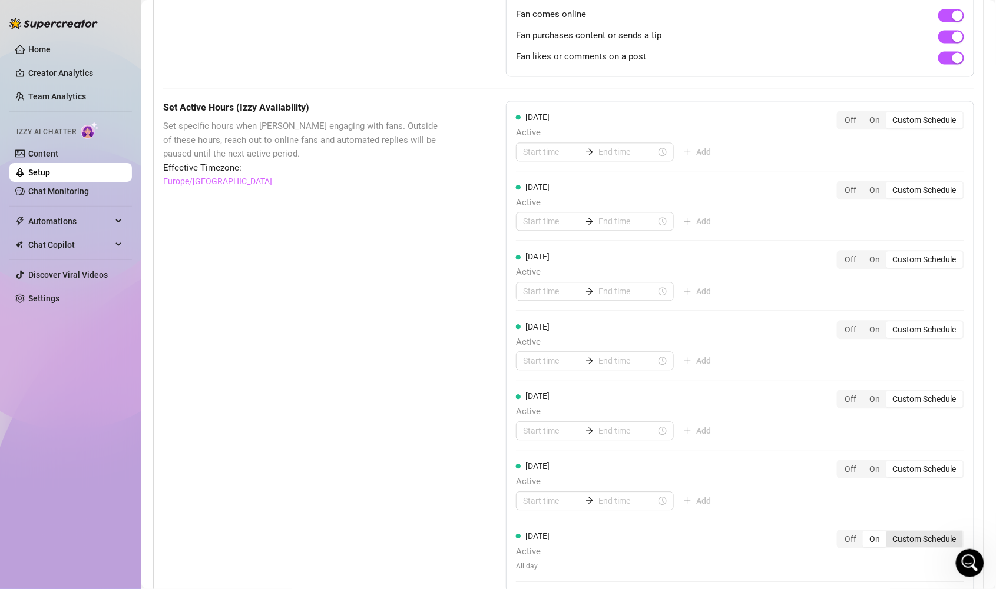
click at [918, 537] on div "Custom Schedule" at bounding box center [924, 539] width 77 height 16
click at [889, 533] on input "Custom Schedule" at bounding box center [889, 533] width 0 height 0
click at [876, 117] on div "On" at bounding box center [875, 120] width 24 height 16
click at [866, 114] on input "On" at bounding box center [866, 114] width 0 height 0
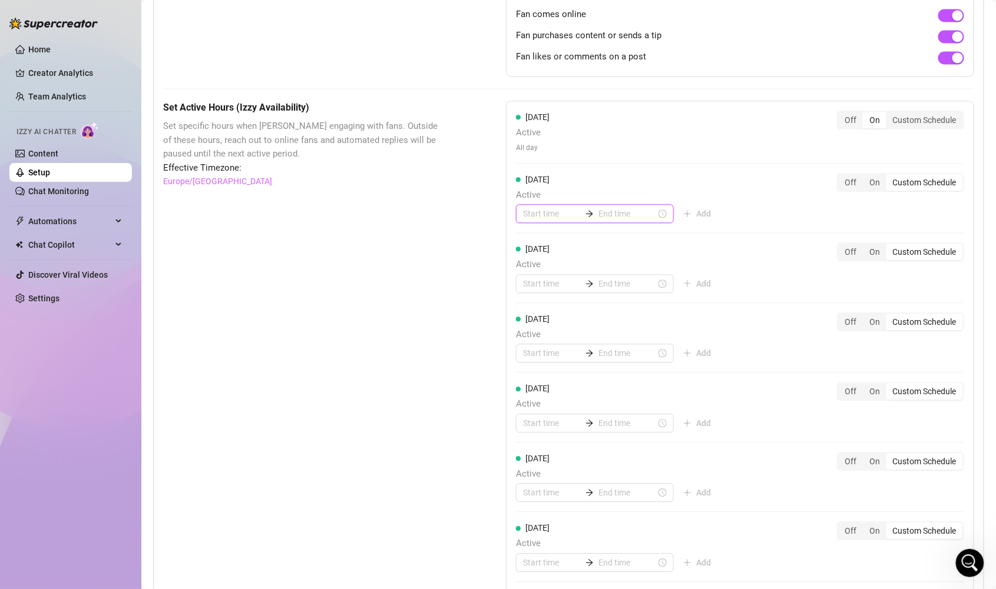
click at [530, 210] on input at bounding box center [552, 213] width 58 height 13
type input "00:00"
click at [536, 233] on div "00" at bounding box center [529, 239] width 28 height 16
click at [563, 239] on div "00" at bounding box center [563, 239] width 28 height 16
click at [616, 210] on input at bounding box center [627, 213] width 58 height 13
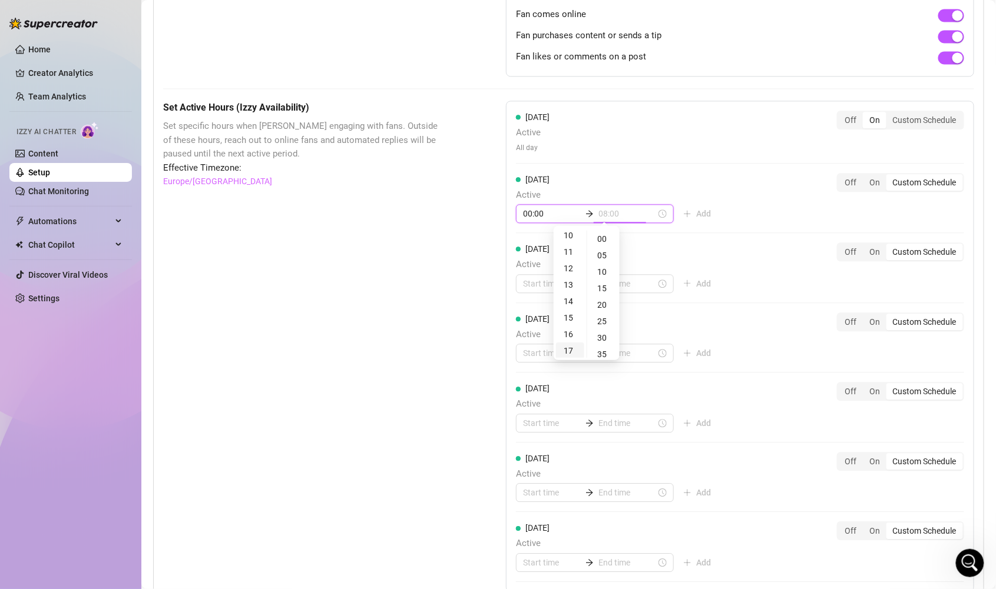
type input "17:00"
type input "18:00"
type input "00:20"
type input "00:00"
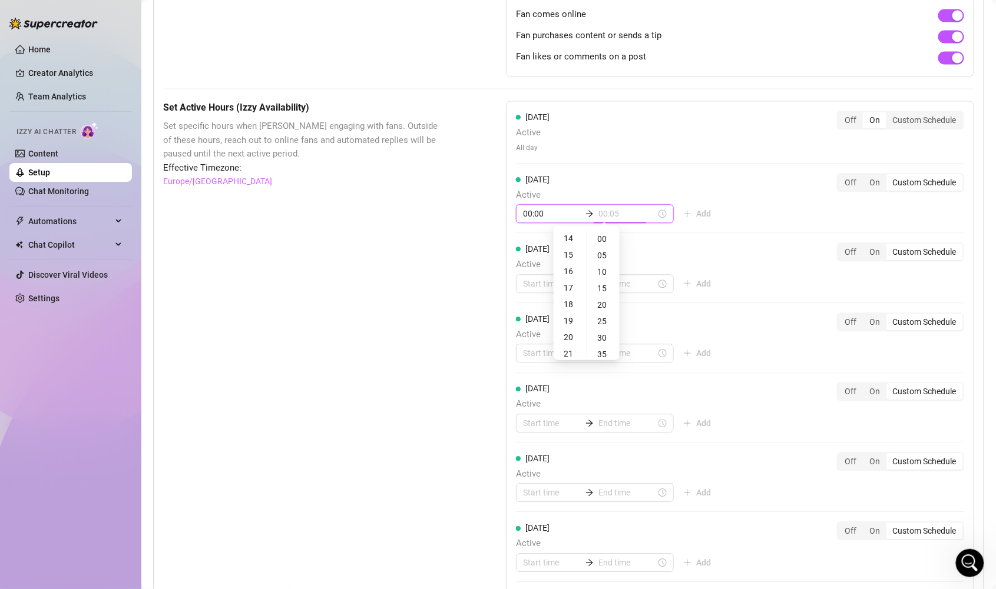
type input "00:10"
type input "00:20"
type input "00:00"
type input "14:00"
click at [571, 237] on div "14" at bounding box center [570, 238] width 28 height 16
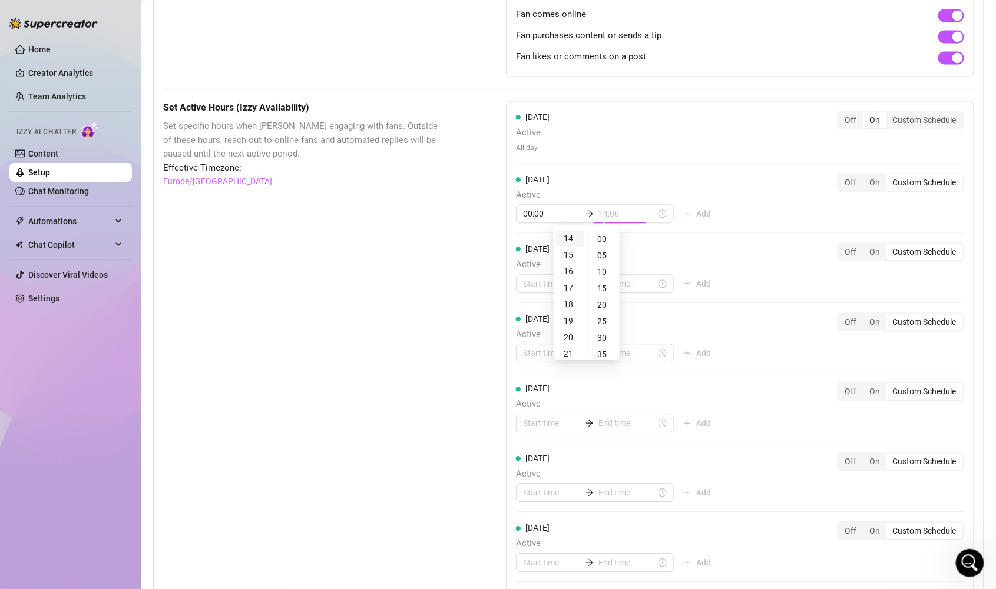
scroll to position [230, 0]
click at [603, 237] on div "00" at bounding box center [603, 239] width 28 height 16
click at [748, 214] on div "[DATE] Active All day Off On Custom Schedule [DATE] Active 00:00 14:00 Add Off …" at bounding box center [740, 347] width 468 height 492
click at [696, 209] on span "Add" at bounding box center [703, 213] width 15 height 9
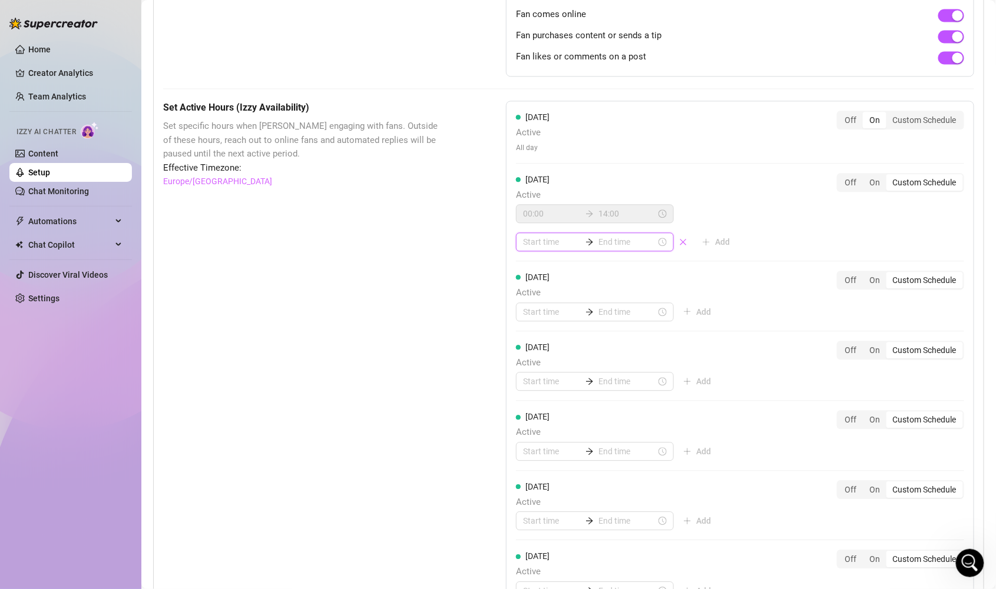
click at [547, 238] on input at bounding box center [552, 242] width 58 height 13
type input "22:00"
type input "21:00"
click at [529, 350] on div "22" at bounding box center [529, 348] width 28 height 16
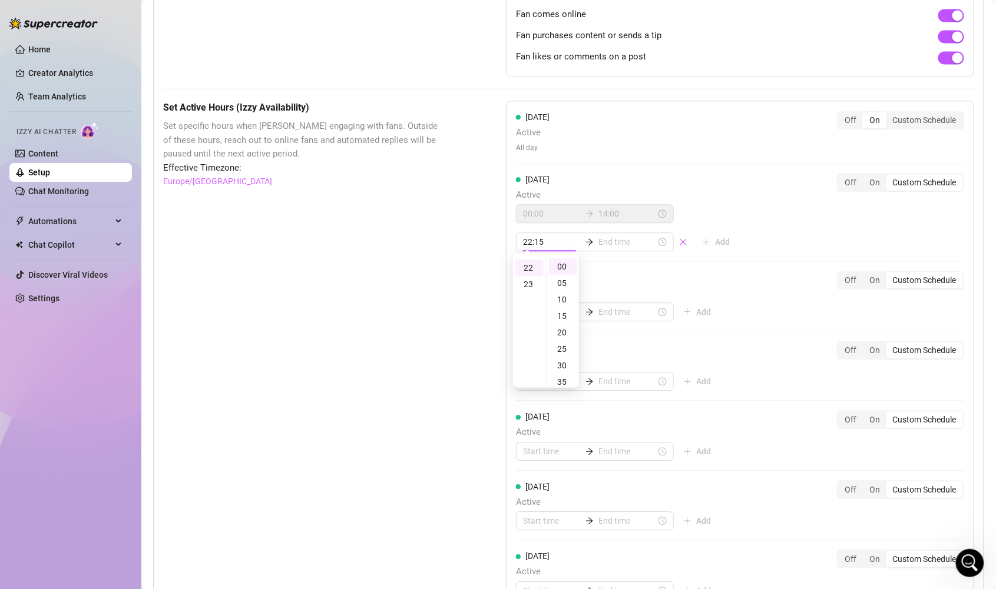
type input "22:00"
click at [562, 267] on div "00" at bounding box center [563, 266] width 28 height 16
click at [741, 241] on div "[DATE] Active 00:00 14:00 22:00 Add Off On Custom Schedule" at bounding box center [740, 212] width 448 height 79
type input "22:00"
click at [527, 284] on div "23" at bounding box center [529, 284] width 28 height 16
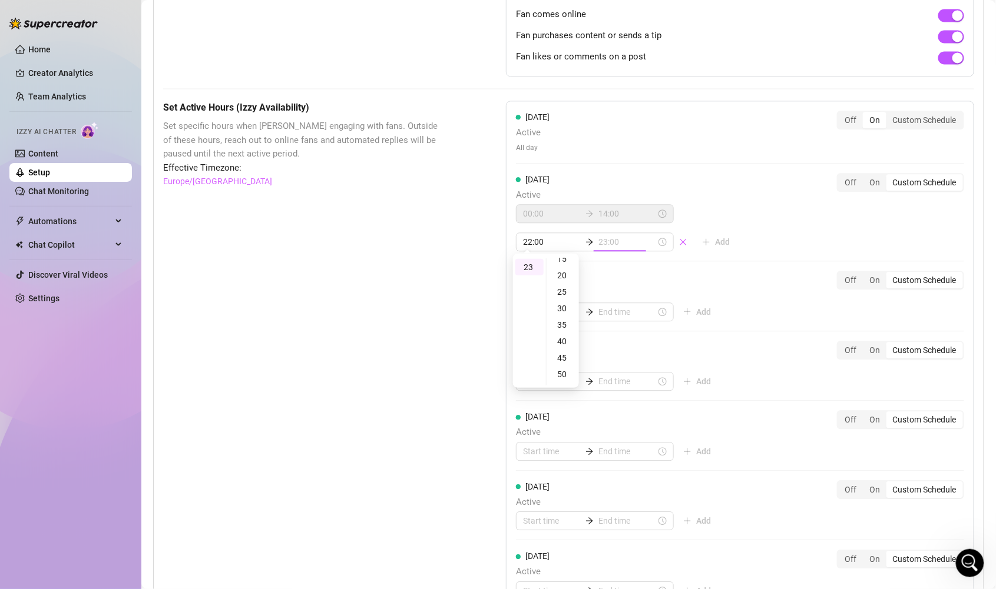
scroll to position [181, 0]
type input "23:55"
click at [566, 268] on div "55" at bounding box center [563, 267] width 28 height 16
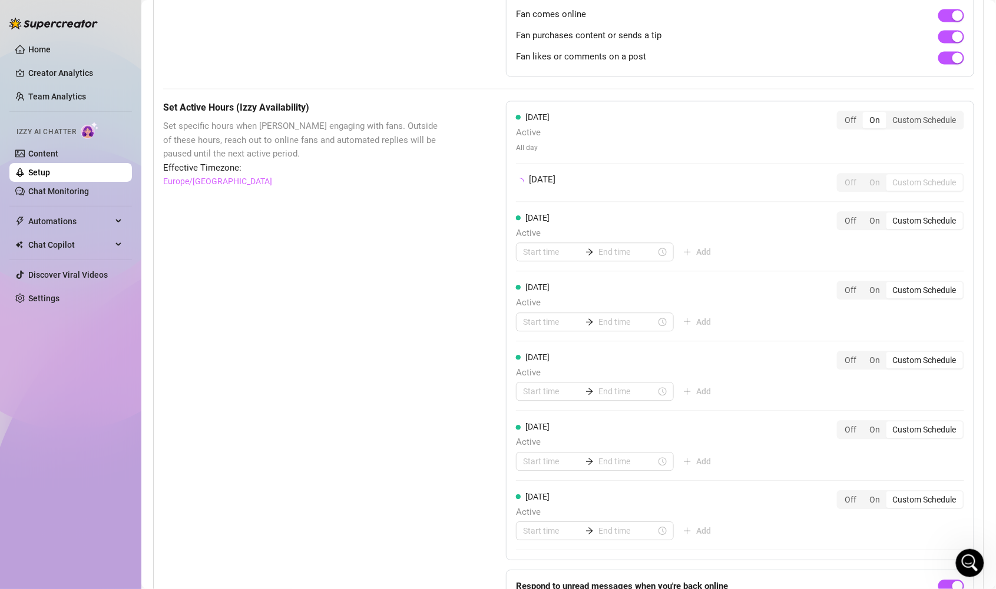
click at [757, 226] on div "[DATE] Active All day Off On Custom Schedule [DATE] Off On Custom Schedule [DAT…" at bounding box center [740, 331] width 468 height 460
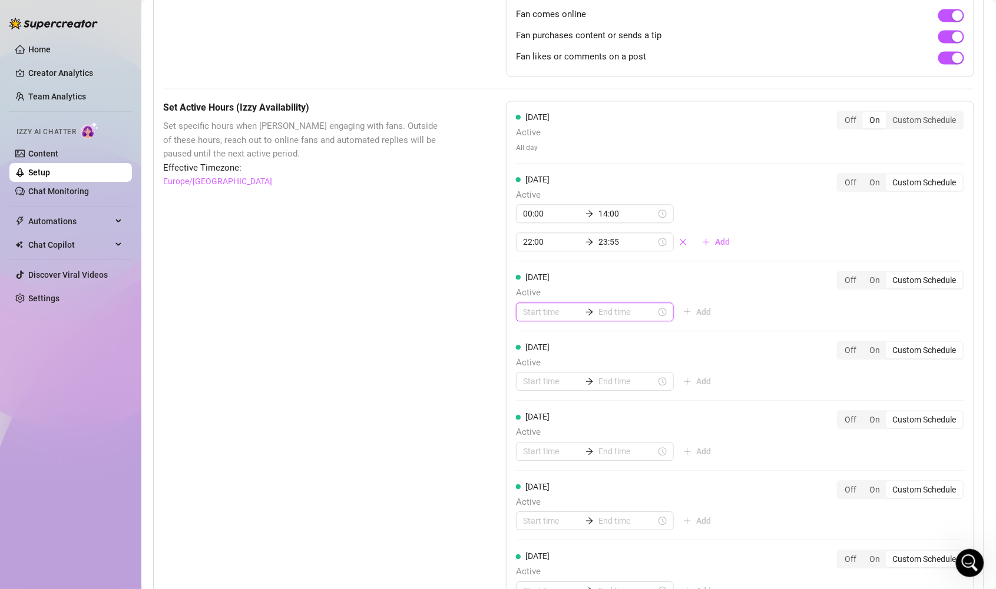
click at [535, 307] on input at bounding box center [552, 312] width 58 height 13
type input "00:00"
click at [532, 334] on div "00" at bounding box center [529, 337] width 28 height 16
click at [561, 338] on div "00" at bounding box center [563, 337] width 28 height 16
click at [609, 306] on input at bounding box center [627, 312] width 58 height 13
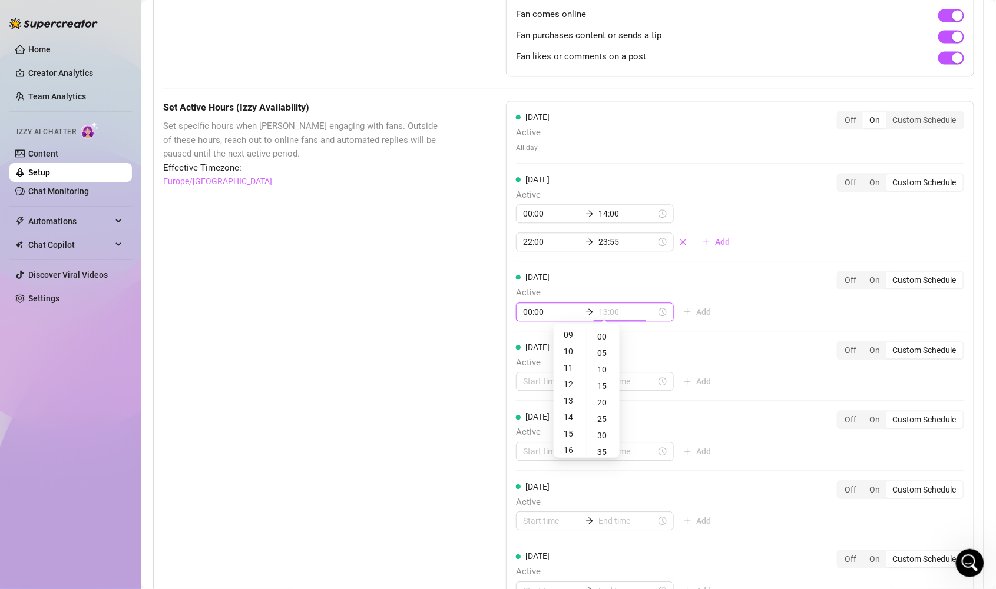
type input "14:00"
click at [572, 384] on div "14" at bounding box center [570, 385] width 28 height 16
type input "14:00"
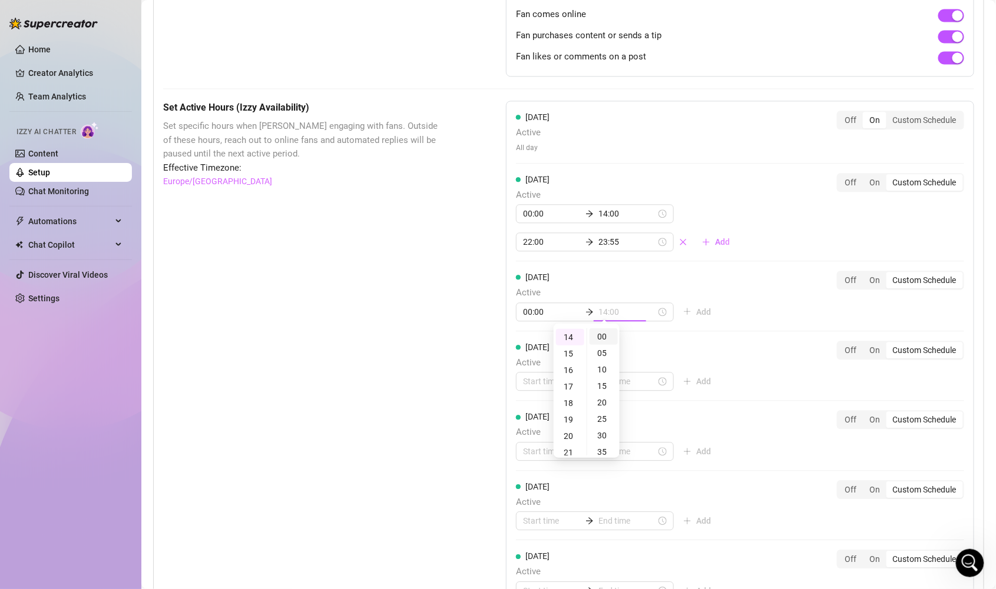
click at [603, 336] on div "00" at bounding box center [603, 337] width 28 height 16
click at [742, 306] on div "[DATE] Active All day Off On Custom Schedule [DATE] Active 00:00 14:00 22:00 23…" at bounding box center [740, 361] width 468 height 520
click at [696, 307] on span "Add" at bounding box center [703, 311] width 15 height 9
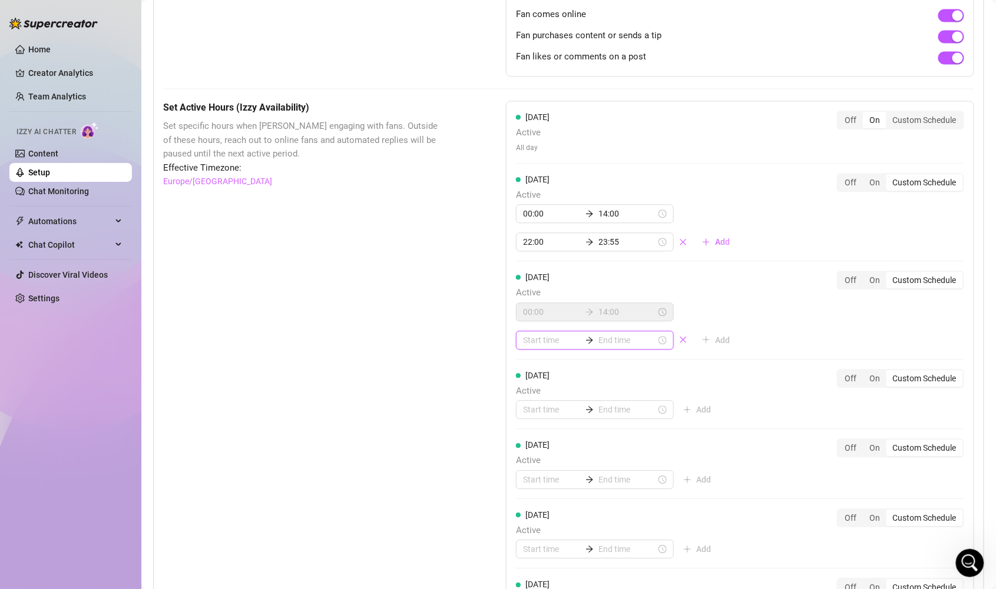
click at [539, 336] on input at bounding box center [552, 340] width 58 height 13
type input "00:00"
click at [530, 396] on div "22" at bounding box center [529, 397] width 28 height 16
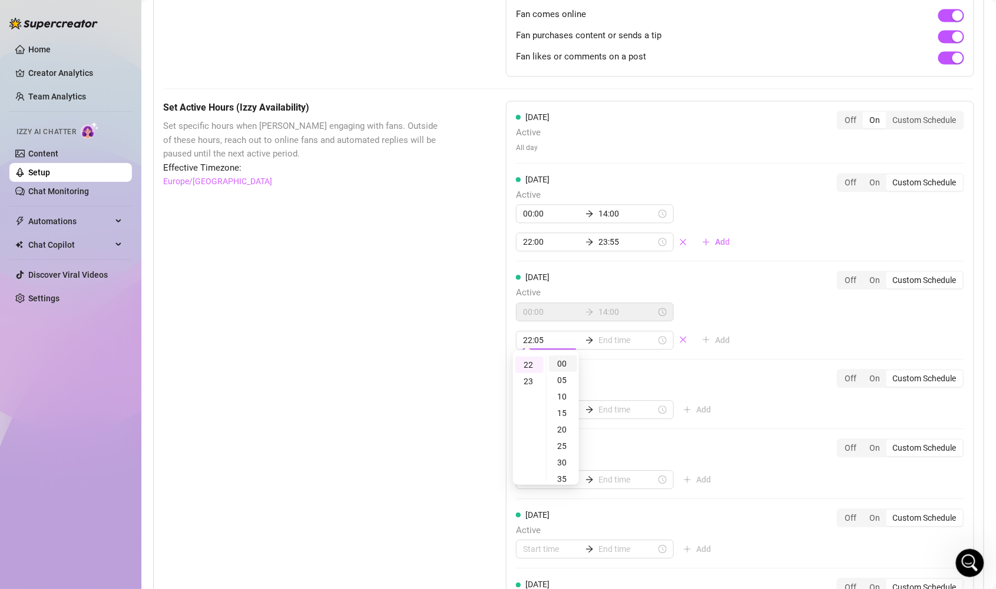
type input "22:00"
click at [562, 361] on div "00" at bounding box center [563, 364] width 28 height 16
click at [612, 336] on input at bounding box center [627, 340] width 58 height 13
type input "22:10"
click at [573, 383] on div "23" at bounding box center [570, 381] width 28 height 16
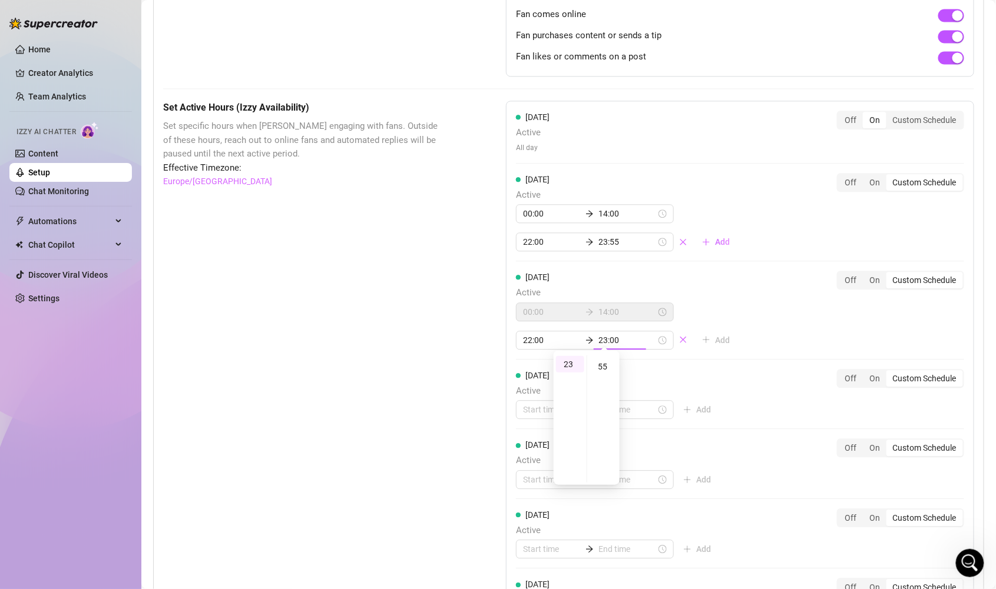
scroll to position [181, 0]
type input "23:55"
click at [606, 360] on div "55" at bounding box center [603, 364] width 28 height 16
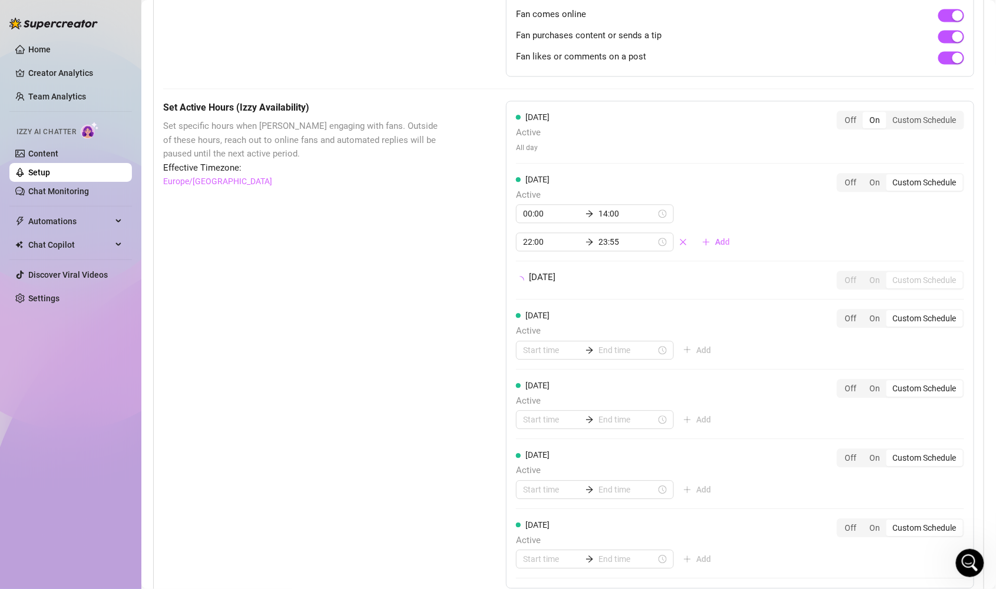
click at [761, 334] on div "[DATE] Active All day Off On Custom Schedule [DATE] Active 00:00 14:00 22:00 23…" at bounding box center [740, 345] width 468 height 488
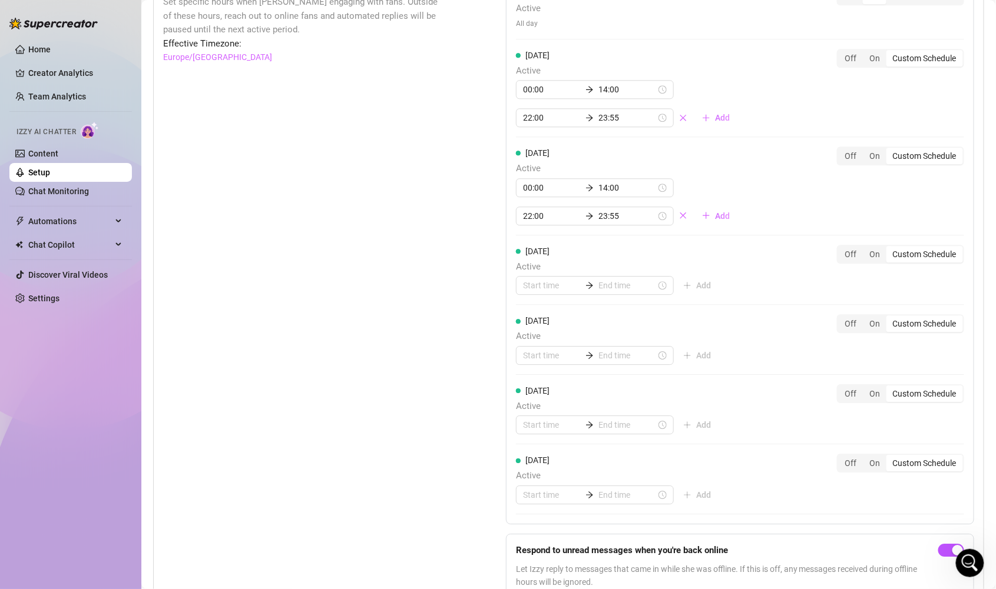
scroll to position [981, 0]
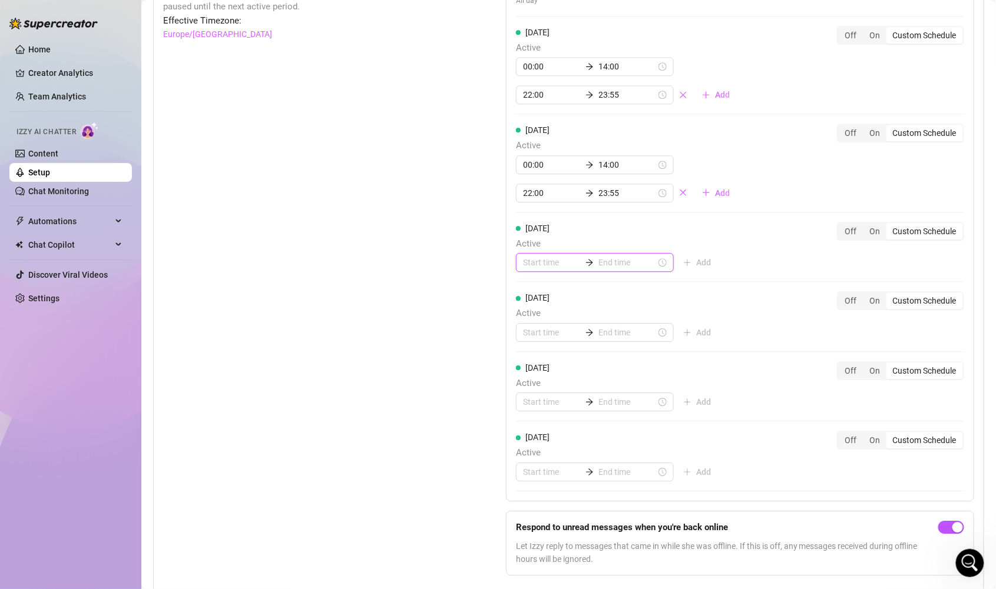
click at [543, 257] on input at bounding box center [552, 262] width 58 height 13
type input "00:00"
click at [538, 287] on div "00" at bounding box center [529, 286] width 28 height 16
click at [562, 284] on div "00" at bounding box center [563, 286] width 28 height 16
click at [563, 285] on div "00" at bounding box center [563, 286] width 28 height 16
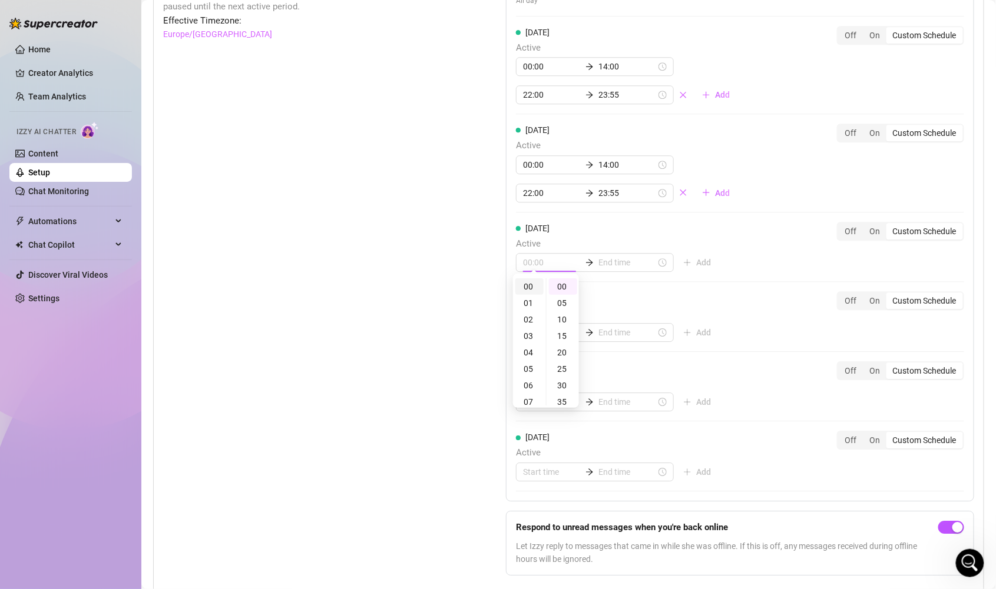
click at [529, 287] on div "00" at bounding box center [529, 286] width 28 height 16
click at [558, 288] on div "00" at bounding box center [563, 286] width 28 height 16
click at [609, 256] on input at bounding box center [627, 262] width 58 height 13
type input "00:20"
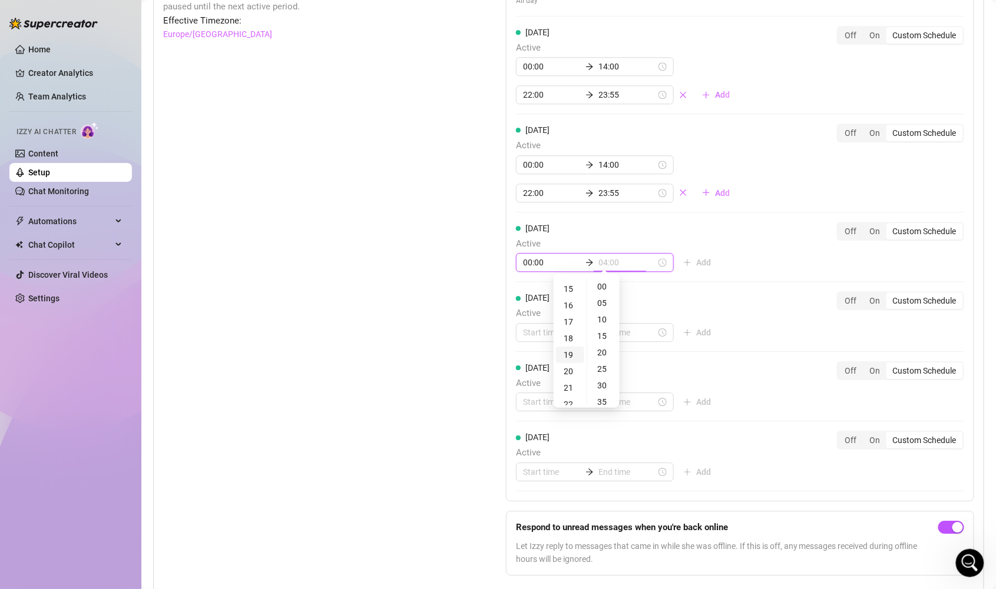
type input "19:00"
click at [570, 320] on div "14" at bounding box center [570, 321] width 28 height 16
type input "14:00"
click at [605, 286] on div "00" at bounding box center [603, 286] width 28 height 16
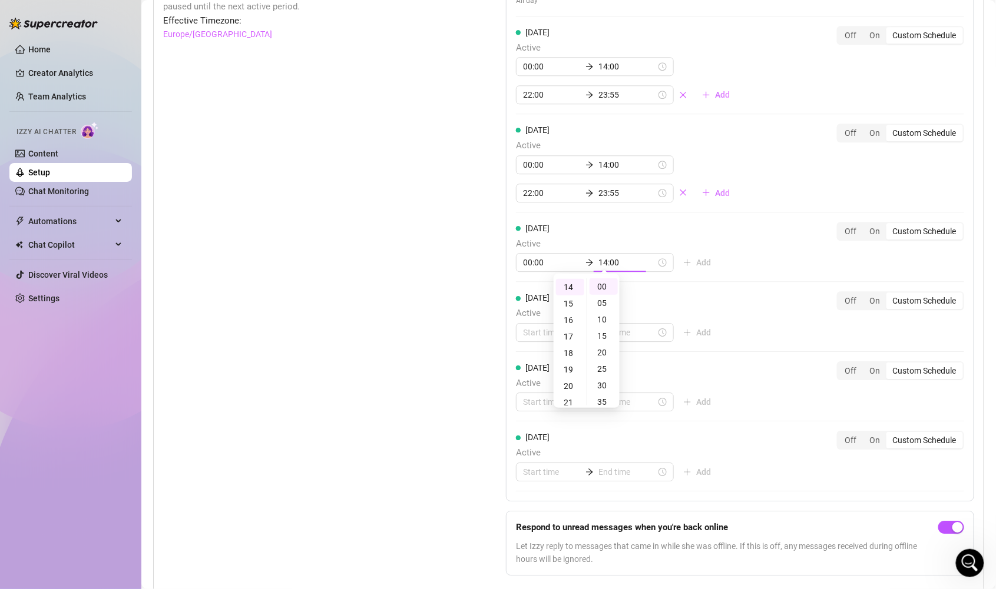
click at [735, 267] on div "[DATE] Active All day Off On Custom Schedule [DATE] Active 00:00 14:00 22:00 23…" at bounding box center [740, 227] width 468 height 548
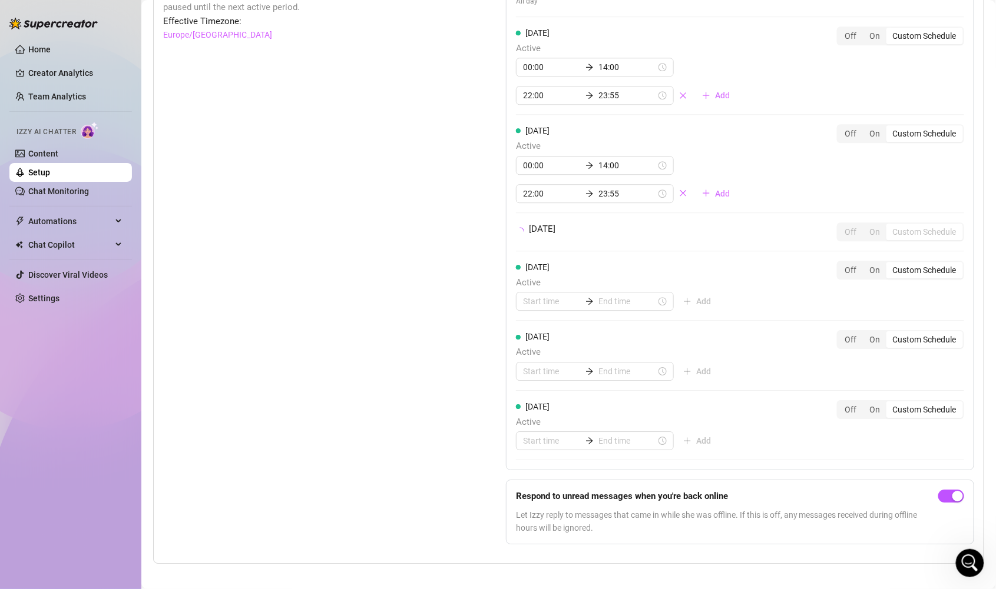
scroll to position [981, 0]
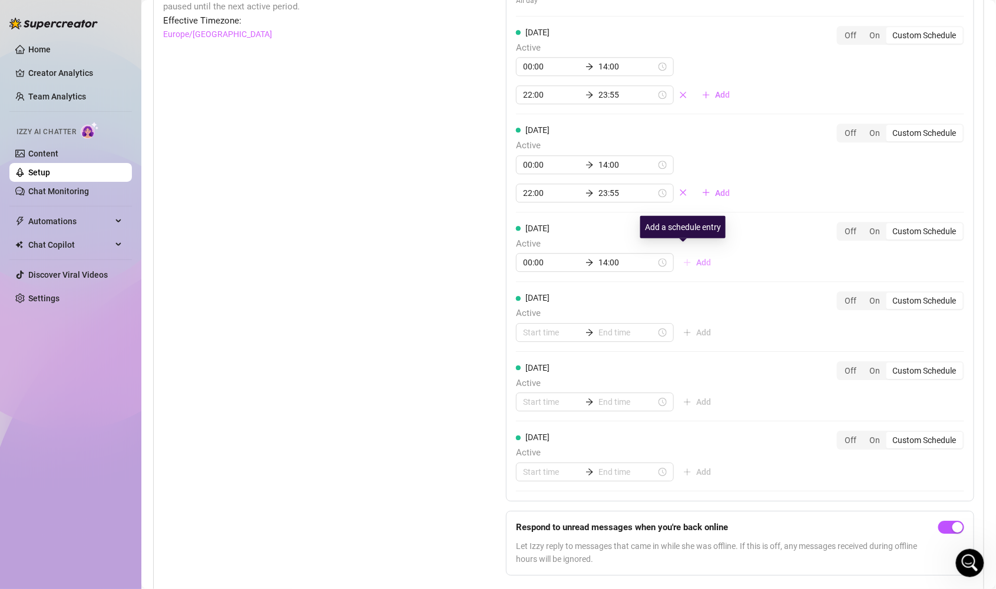
click at [696, 258] on span "Add" at bounding box center [703, 262] width 15 height 9
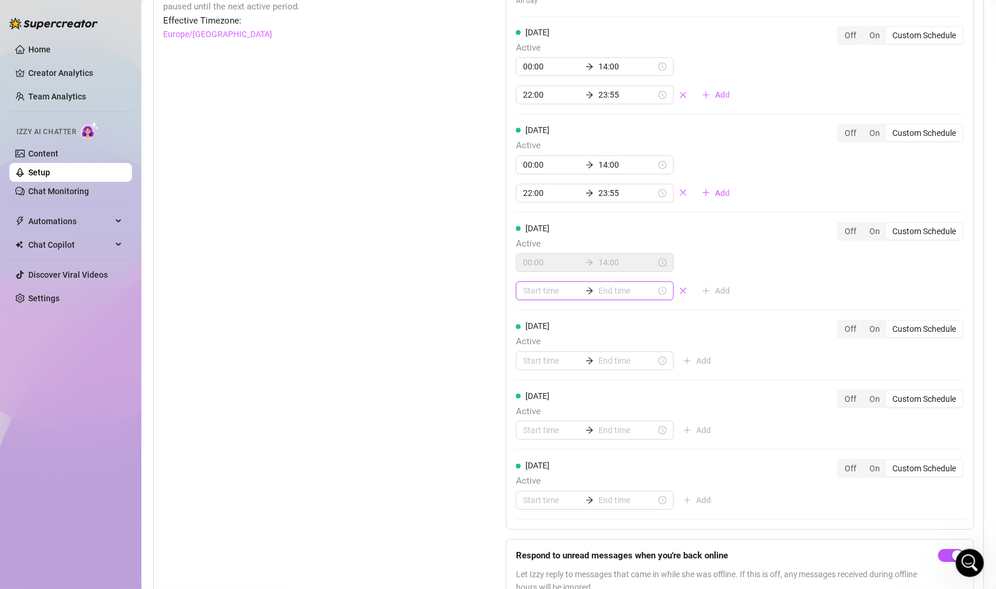
click at [538, 284] on input at bounding box center [552, 290] width 58 height 13
type input "00:05"
type input "17:00"
type input "22:00"
click at [535, 345] on div "22" at bounding box center [529, 347] width 28 height 16
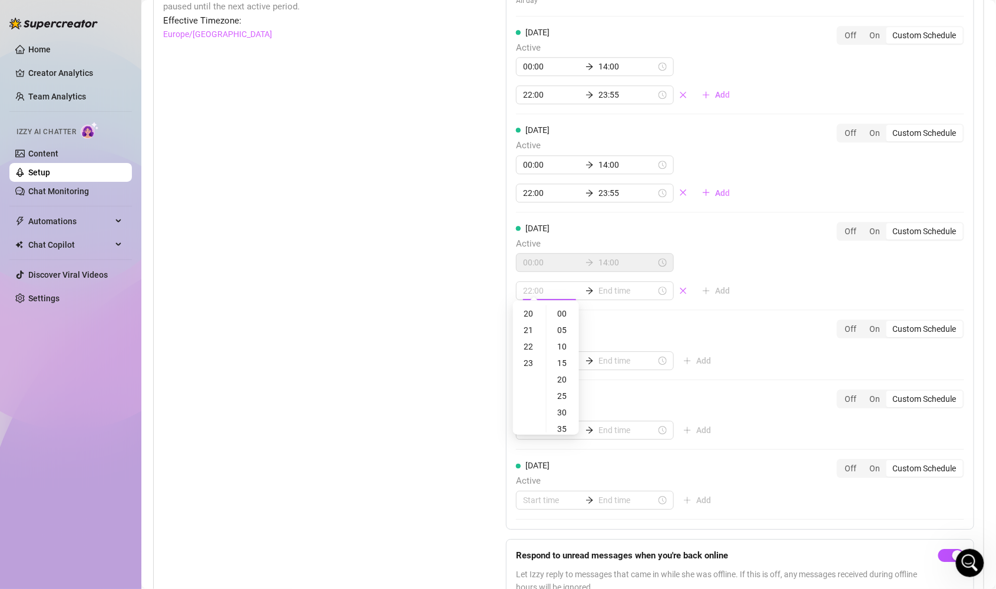
scroll to position [362, 0]
type input "22:00"
click at [564, 314] on div "00" at bounding box center [563, 314] width 28 height 16
click at [618, 289] on input at bounding box center [627, 290] width 58 height 13
type input "22:15"
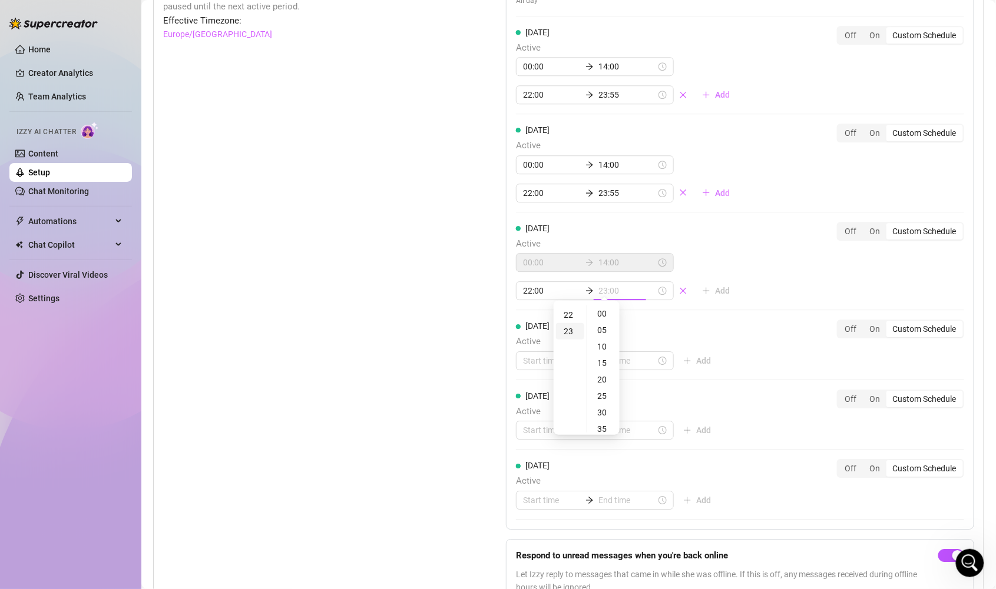
click at [571, 334] on div "23" at bounding box center [570, 331] width 28 height 16
type input "23:55"
click at [608, 313] on div "55" at bounding box center [603, 314] width 28 height 16
click at [731, 293] on div "[DATE] Active All day Off On Custom Schedule [DATE] Active 00:00 14:00 22:00 23…" at bounding box center [740, 241] width 468 height 576
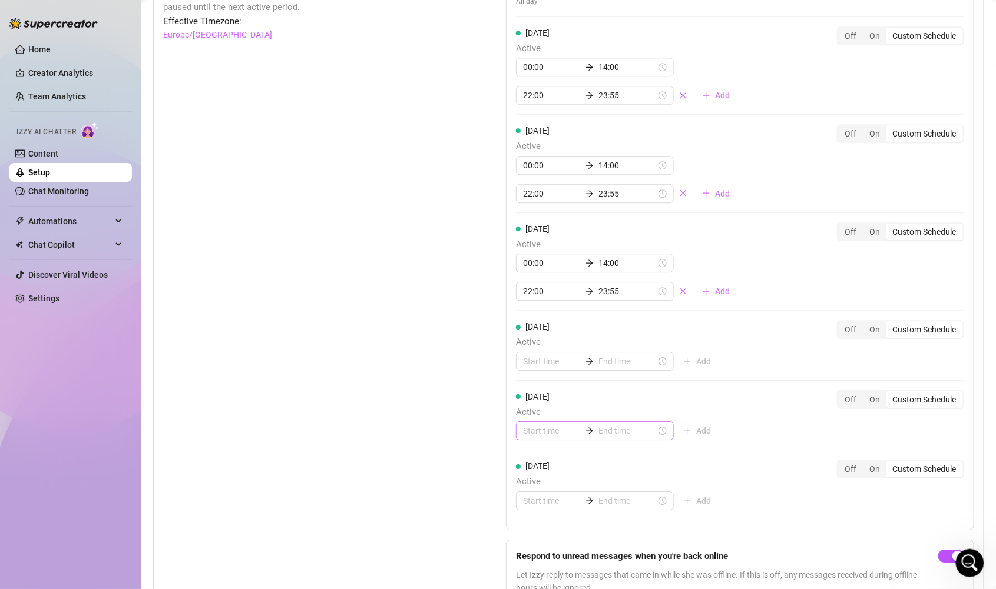
scroll to position [981, 0]
click at [543, 355] on input at bounding box center [552, 360] width 58 height 13
type input "00:00"
click at [535, 379] on div "00" at bounding box center [529, 384] width 28 height 16
click at [565, 379] on div "00" at bounding box center [563, 384] width 28 height 16
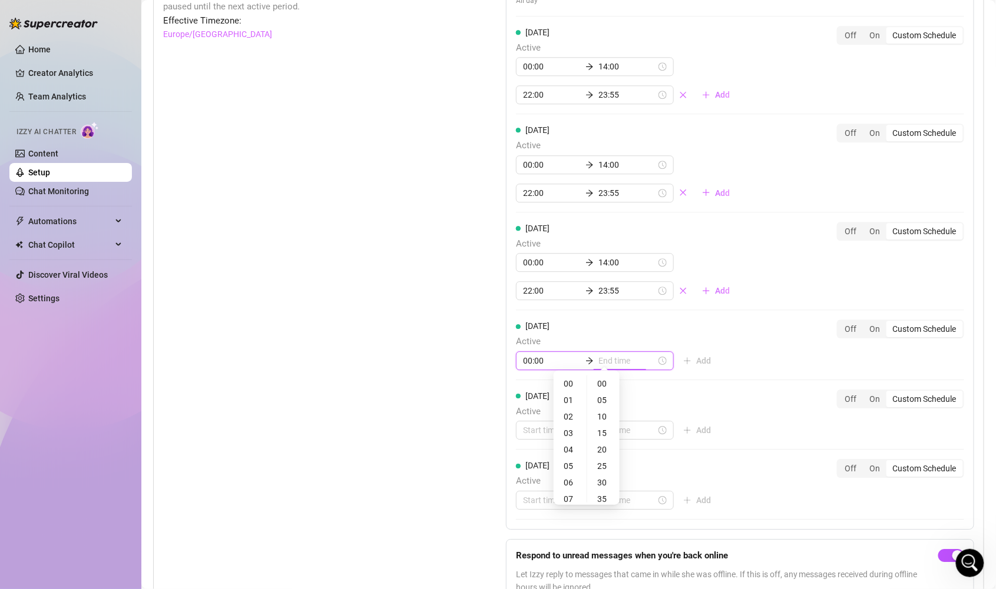
click at [603, 355] on input at bounding box center [627, 360] width 58 height 13
type input "00:00"
type input "15:00"
click at [571, 416] on div "14" at bounding box center [570, 418] width 28 height 16
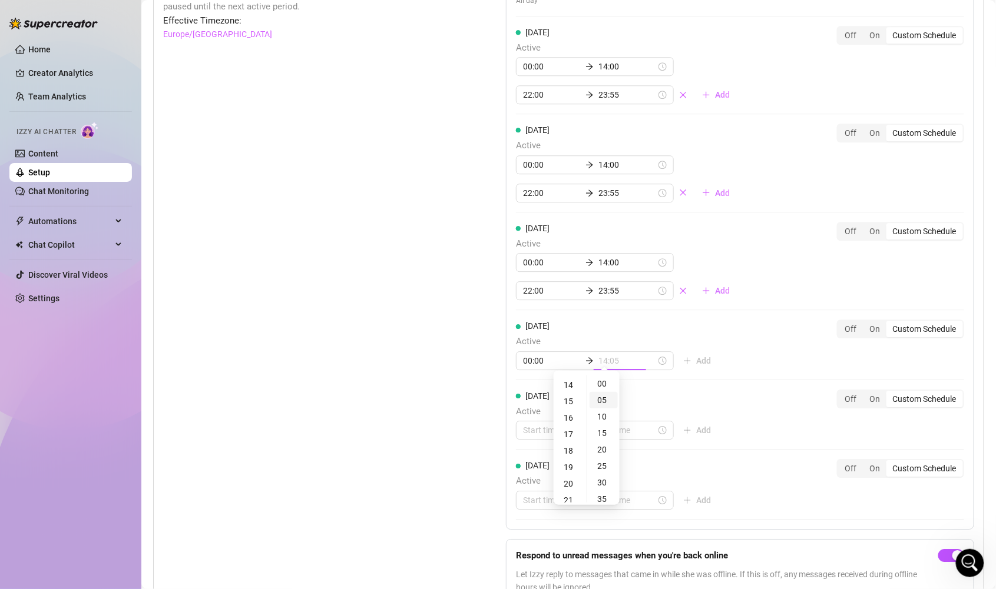
scroll to position [230, 0]
type input "14:00"
click at [603, 384] on div "00" at bounding box center [603, 384] width 28 height 16
click at [727, 354] on div "[DATE] Active All day Off On Custom Schedule [DATE] Active 00:00 14:00 22:00 23…" at bounding box center [740, 241] width 468 height 576
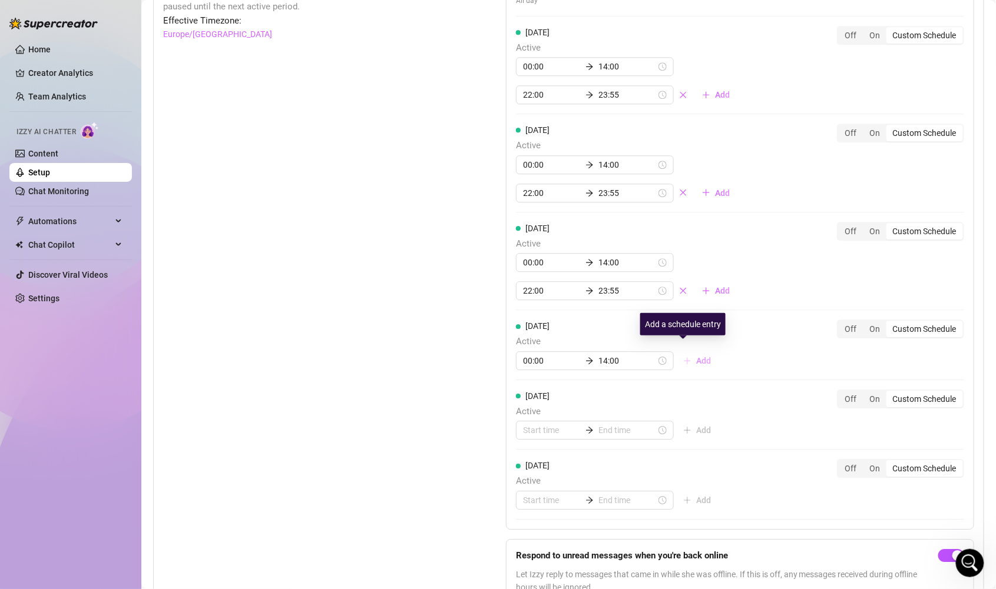
click at [696, 356] on span "Add" at bounding box center [703, 360] width 15 height 9
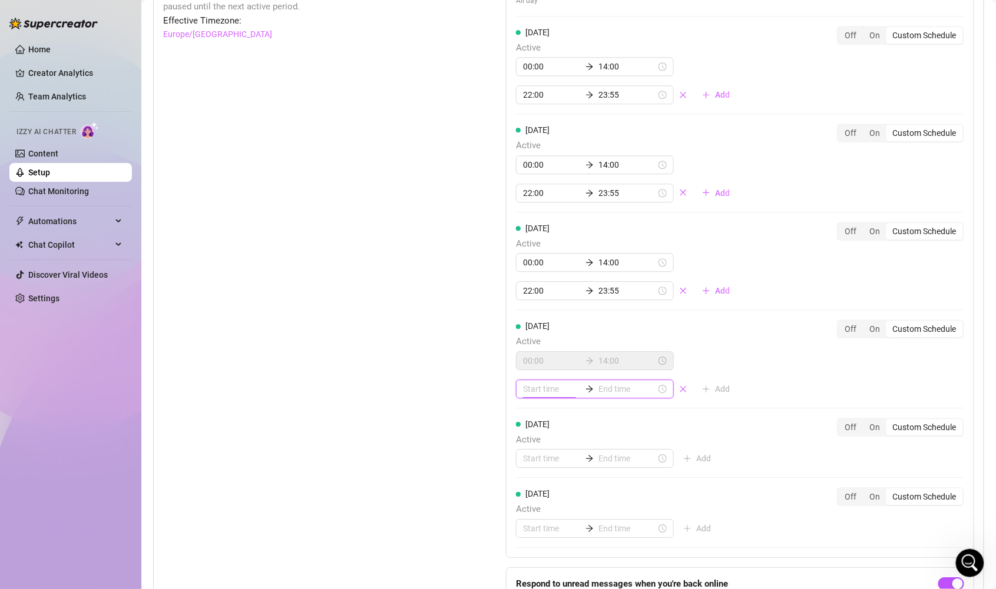
click at [548, 383] on input at bounding box center [552, 389] width 58 height 13
type input "23:00"
click at [530, 442] on div "22" at bounding box center [529, 444] width 28 height 16
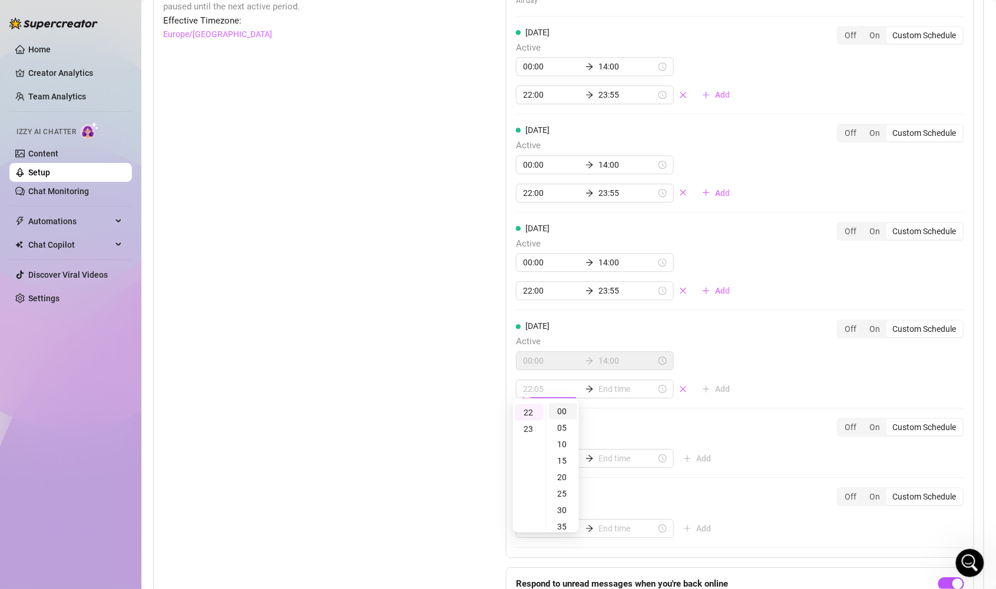
type input "22:00"
click at [562, 412] on div "00" at bounding box center [563, 411] width 28 height 16
click at [607, 383] on input at bounding box center [627, 389] width 58 height 13
type input "22:00"
click at [571, 426] on div "23" at bounding box center [570, 429] width 28 height 16
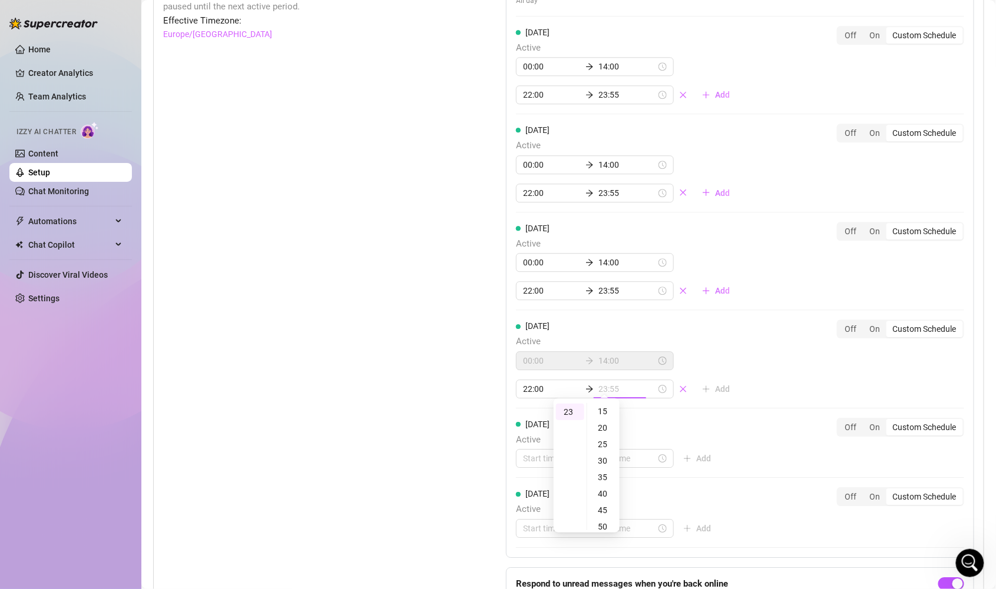
scroll to position [181, 0]
type input "23:55"
click at [609, 414] on div "55" at bounding box center [603, 412] width 28 height 16
click at [726, 380] on div "[DATE] Active All day Off On Custom Schedule [DATE] Active 00:00 14:00 22:00 23…" at bounding box center [740, 255] width 468 height 605
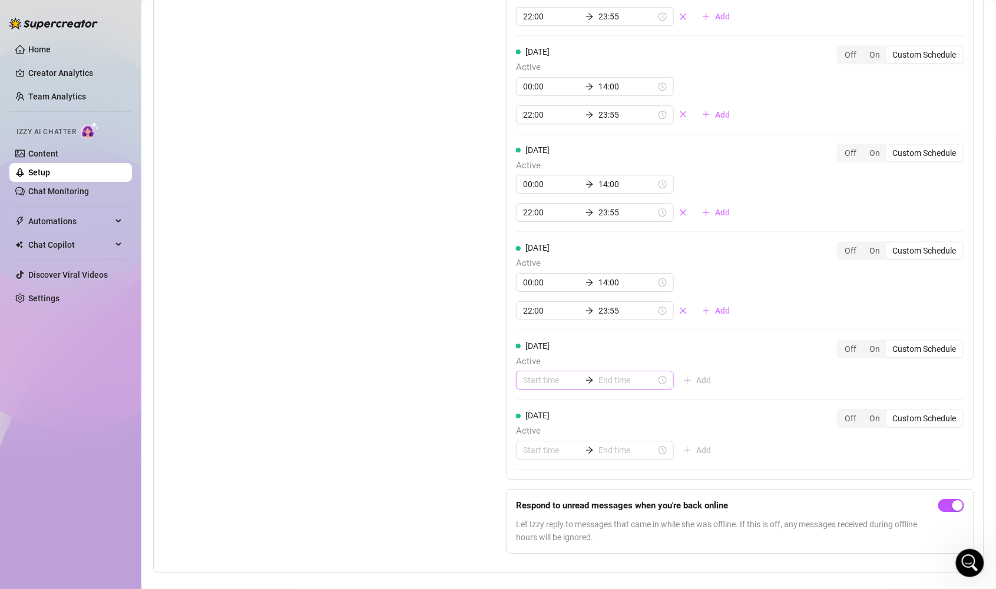
scroll to position [1067, 0]
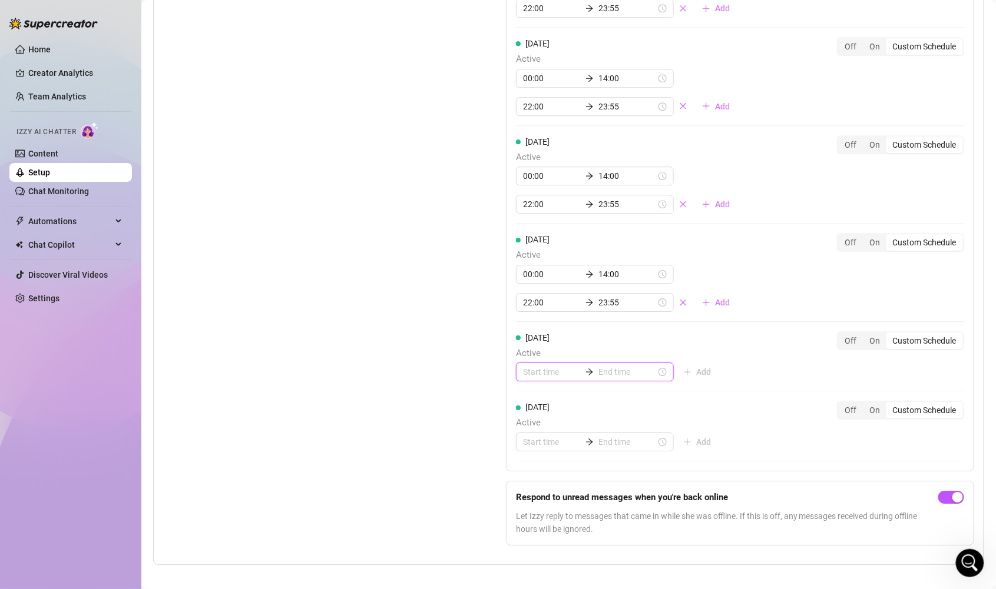
click at [539, 366] on input at bounding box center [552, 372] width 58 height 13
type input "00:00"
click at [530, 393] on div "00" at bounding box center [529, 394] width 28 height 16
click at [607, 366] on input at bounding box center [627, 372] width 58 height 13
click at [603, 389] on div "00" at bounding box center [603, 394] width 28 height 16
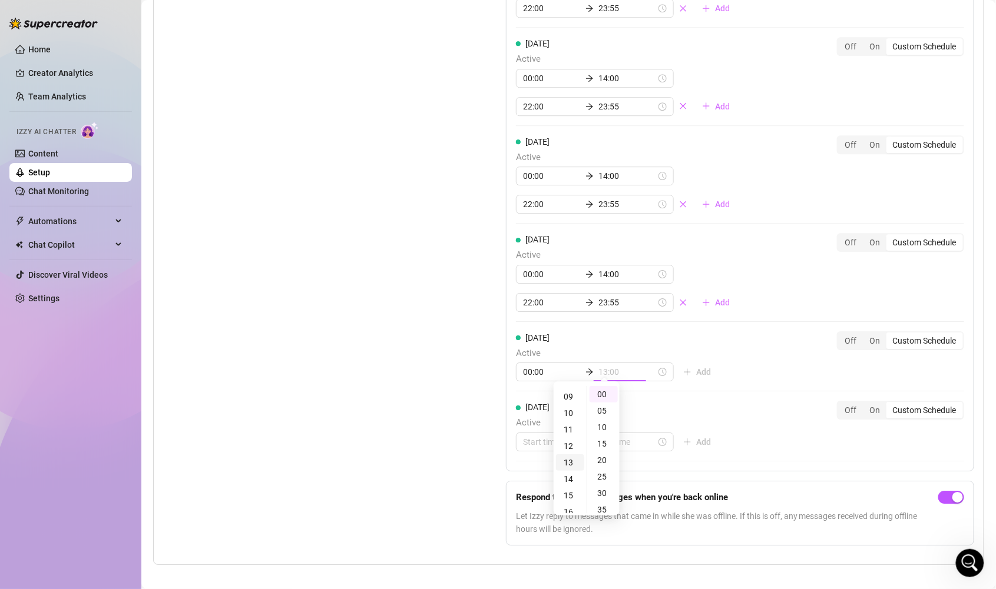
scroll to position [147, 0]
click at [572, 476] on div "14" at bounding box center [570, 478] width 28 height 16
type input "14:00"
click at [606, 395] on div "00" at bounding box center [603, 394] width 28 height 16
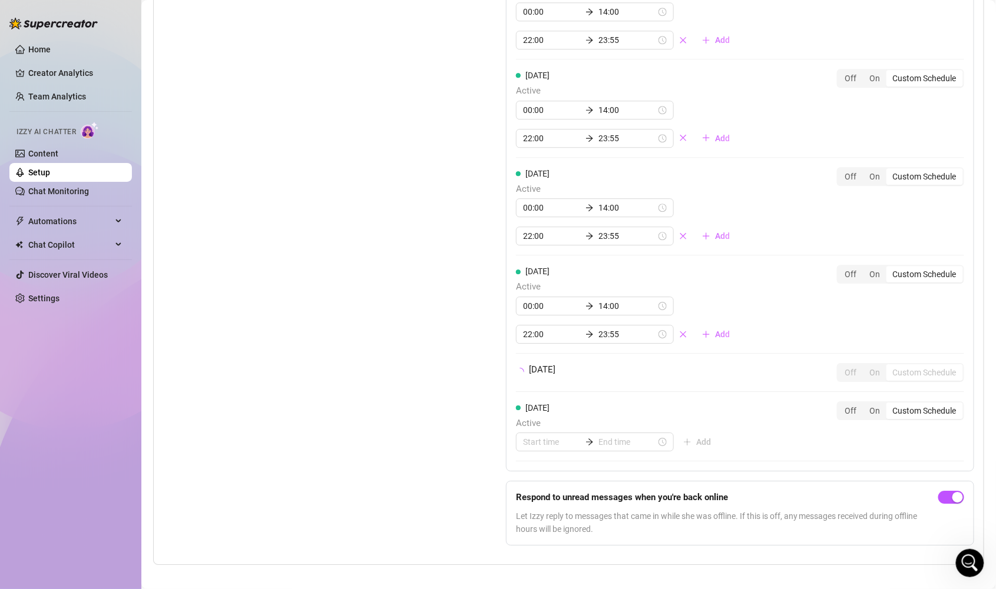
click at [720, 366] on div "[DATE] Off On Custom Schedule" at bounding box center [740, 372] width 448 height 19
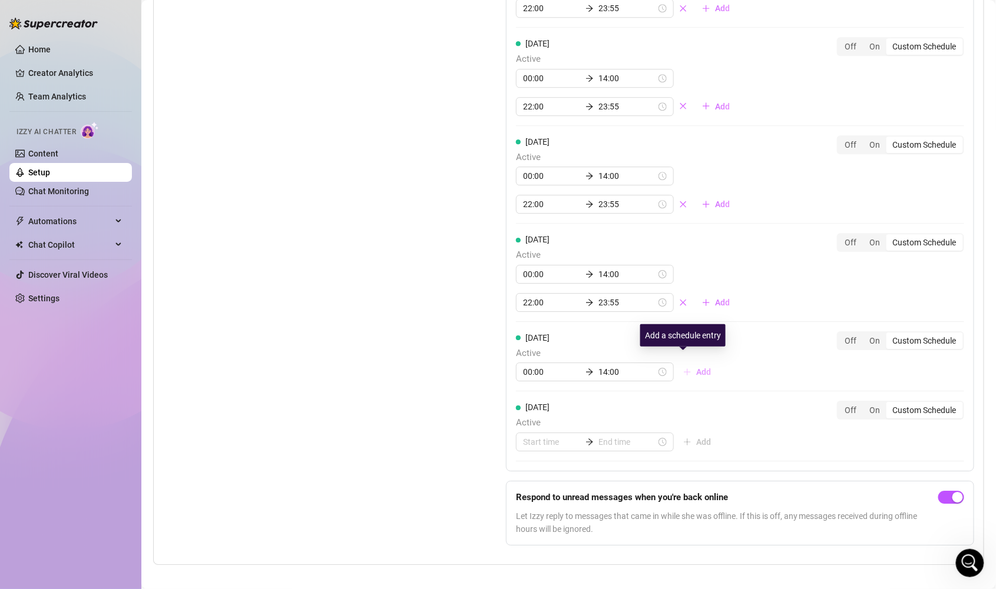
click at [696, 367] on span "Add" at bounding box center [703, 371] width 15 height 9
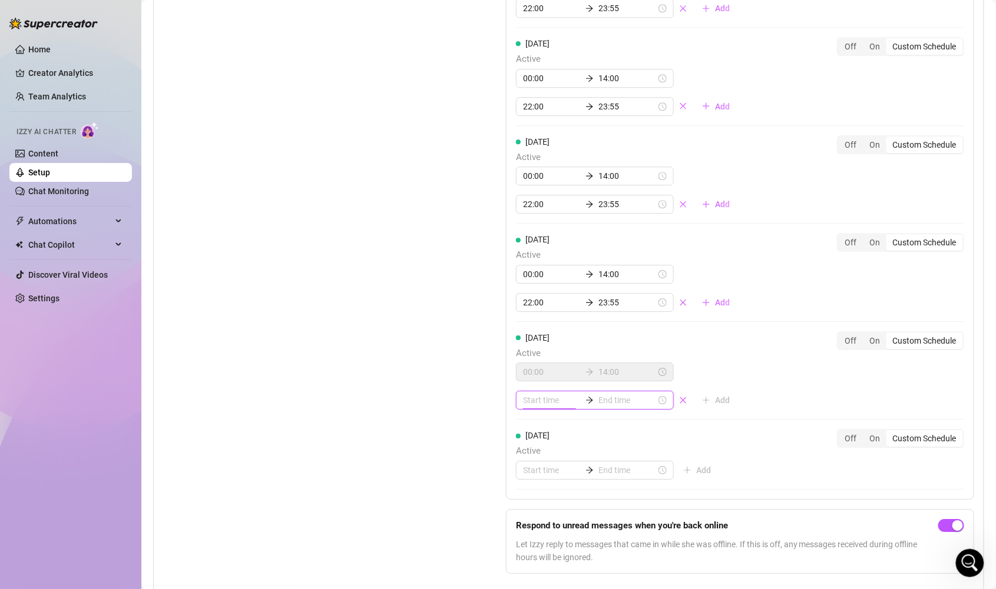
click at [541, 396] on input at bounding box center [552, 400] width 58 height 13
type input "00:00"
type input "17:00"
type input "23:00"
click at [533, 457] on div "22" at bounding box center [529, 455] width 28 height 16
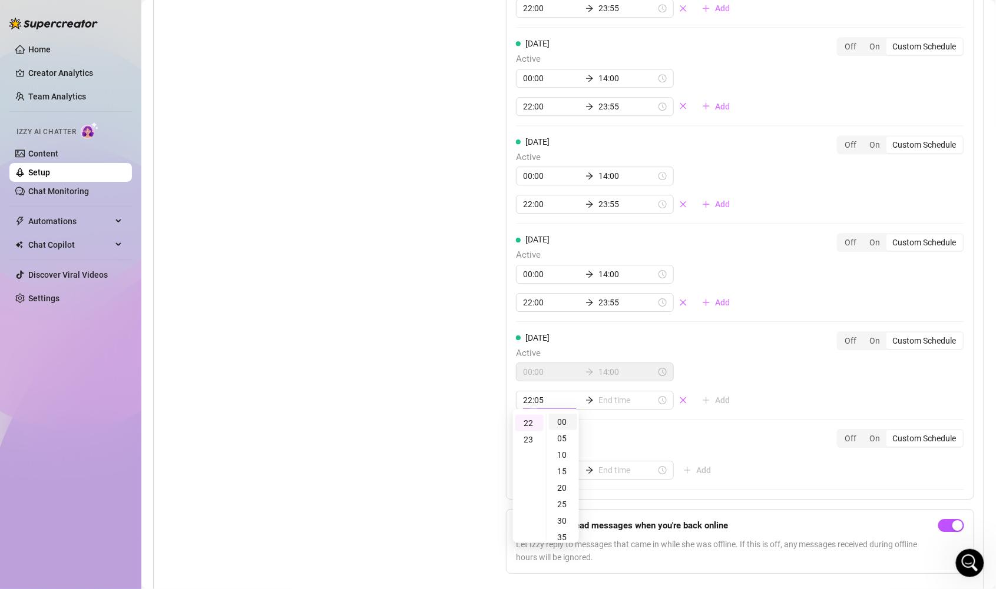
scroll to position [362, 0]
type input "22:00"
click at [561, 426] on div "00" at bounding box center [563, 422] width 28 height 16
click at [614, 394] on input at bounding box center [627, 400] width 58 height 13
type input "22:00"
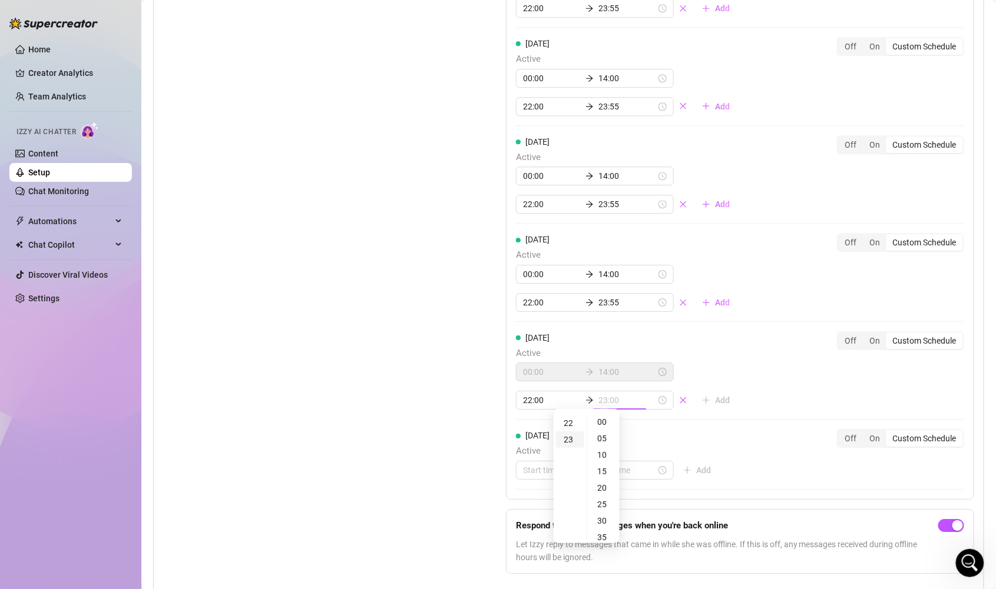
click at [574, 439] on div "23" at bounding box center [570, 440] width 28 height 16
type input "23:55"
click at [605, 423] on div "55" at bounding box center [603, 423] width 28 height 16
click at [751, 393] on div "[DATE] Active All day Off On Custom Schedule [DATE] Active 00:00 14:00 22:00 23…" at bounding box center [740, 183] width 468 height 633
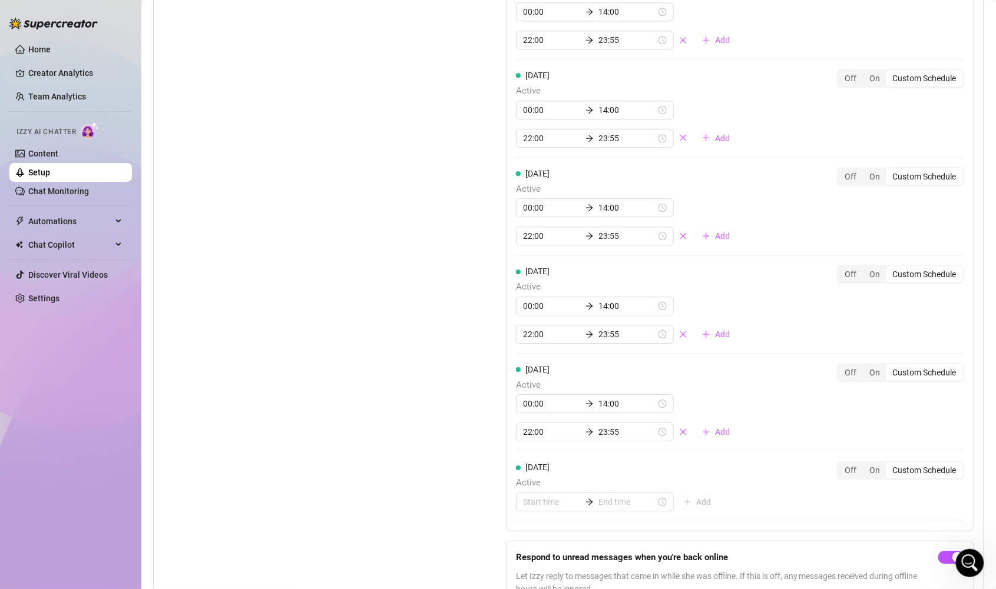
scroll to position [1067, 0]
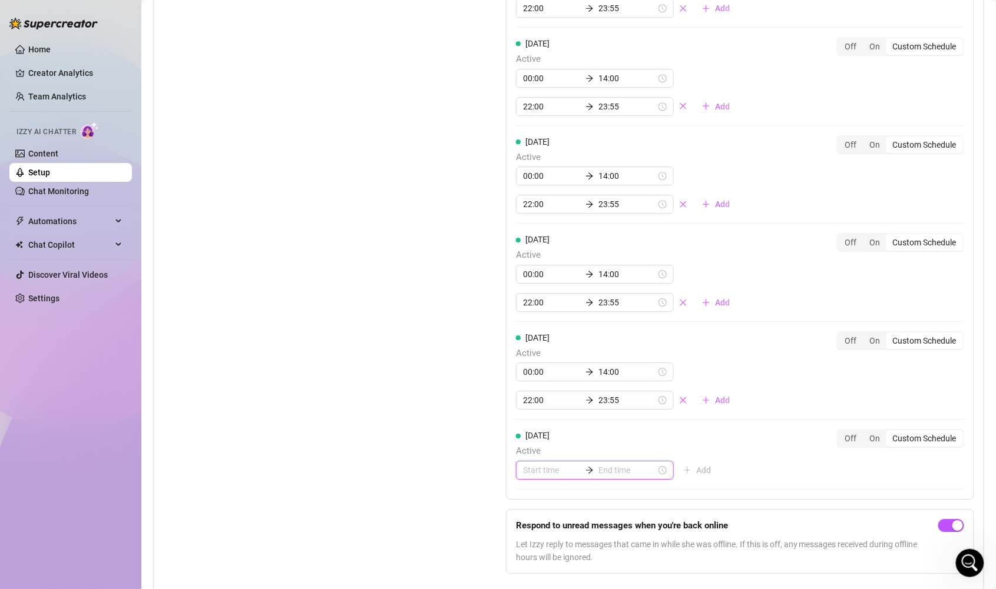
click at [538, 464] on input at bounding box center [552, 470] width 58 height 13
type input "06:00"
click at [529, 320] on div "00" at bounding box center [529, 322] width 28 height 16
click at [562, 323] on div "00" at bounding box center [563, 322] width 28 height 16
type input "00:00"
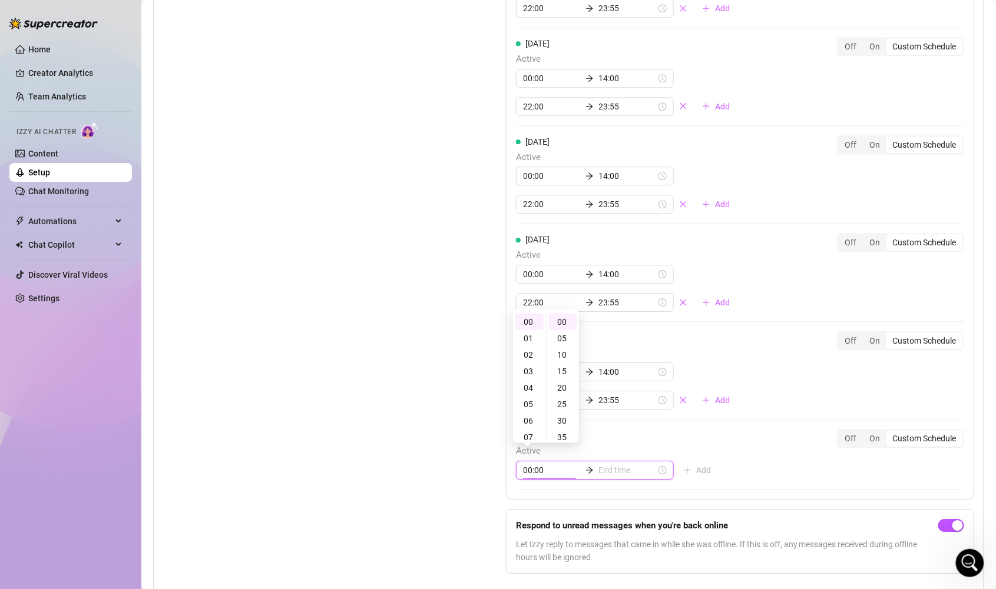
click at [606, 464] on input at bounding box center [627, 470] width 58 height 13
type input "07:00"
type input "18:00"
type input "00:05"
type input "16:00"
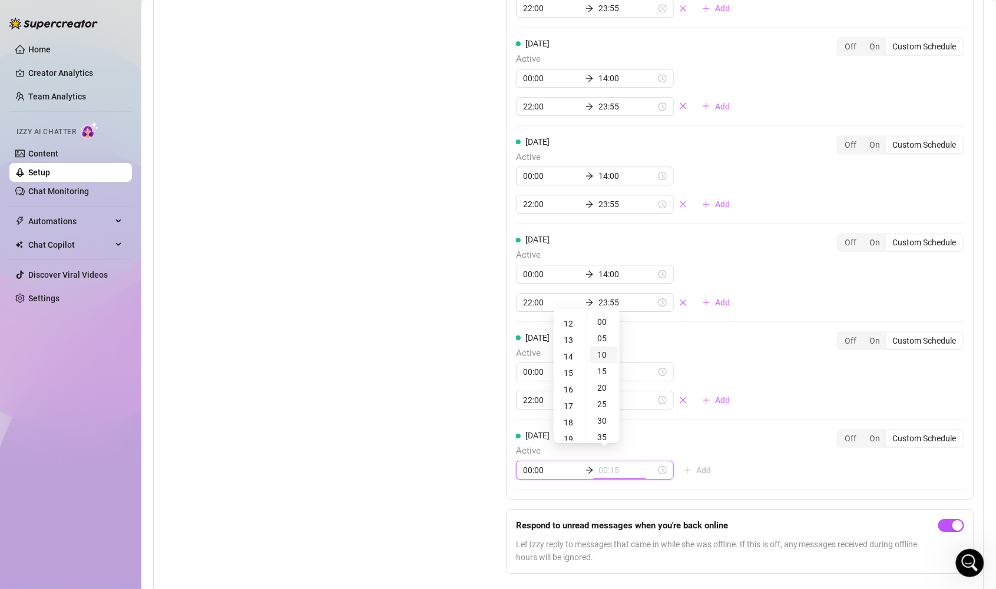
type input "00:10"
click at [574, 357] on div "14" at bounding box center [570, 357] width 28 height 16
click at [605, 323] on div "00" at bounding box center [603, 322] width 28 height 16
type input "14:00"
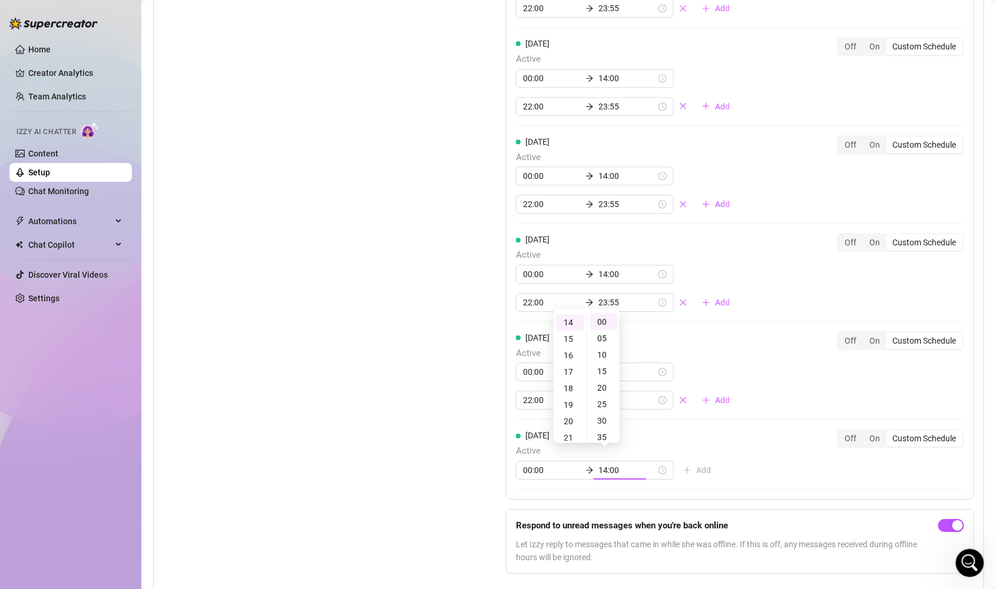
click at [722, 459] on div "[DATE] Active All day Off On Custom Schedule [DATE] Active 00:00 14:00 22:00 23…" at bounding box center [740, 183] width 468 height 633
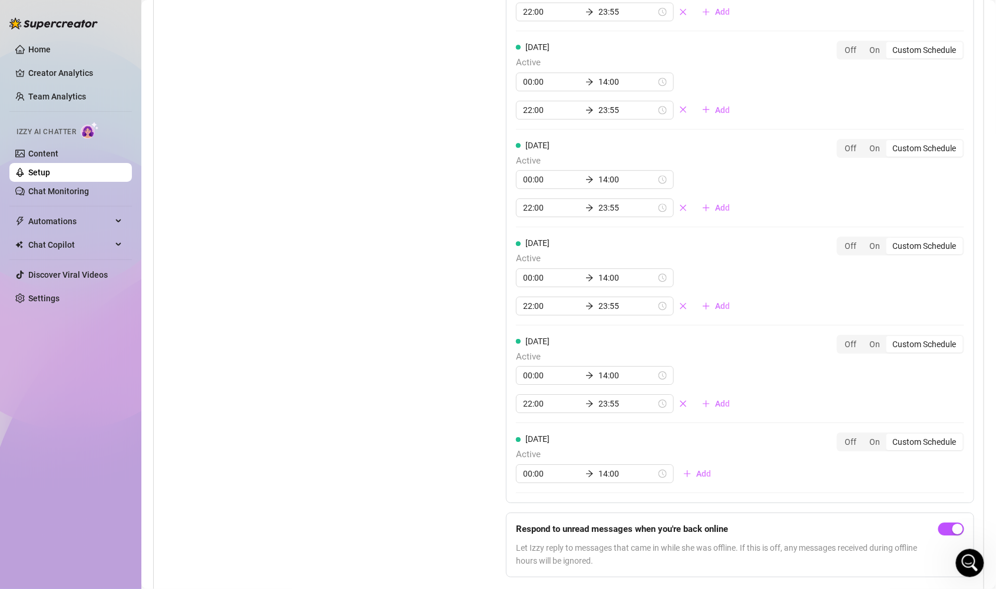
scroll to position [1067, 0]
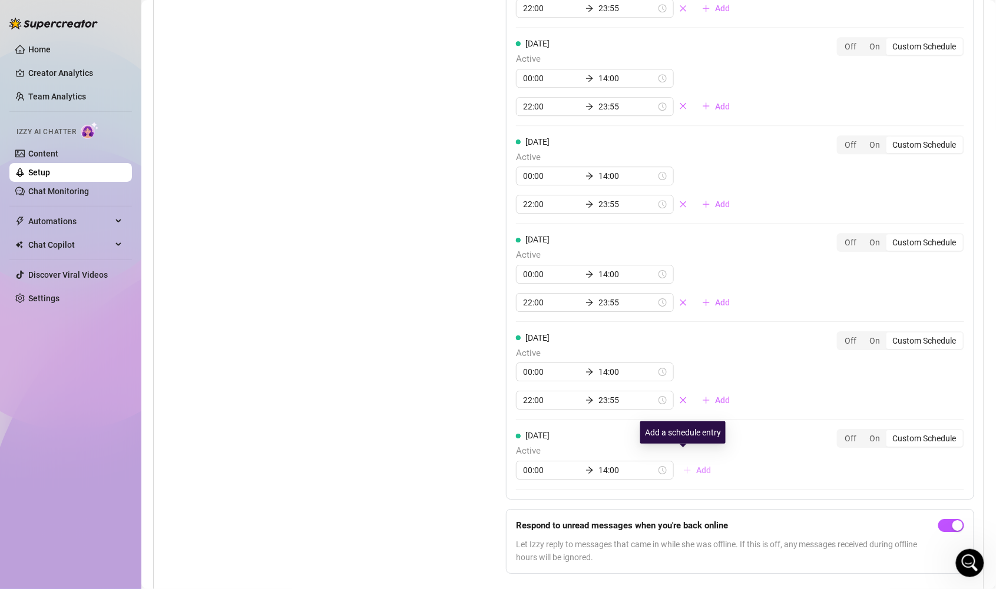
click at [696, 466] on span "Add" at bounding box center [703, 470] width 15 height 9
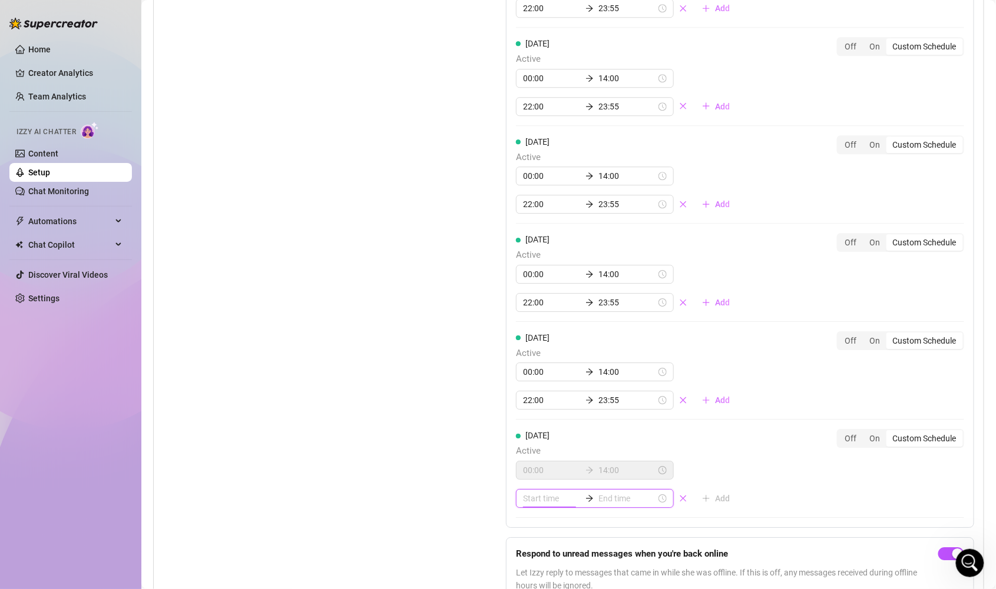
click at [533, 493] on input at bounding box center [552, 498] width 58 height 13
type input "00:30"
type input "00:35"
type input "04:00"
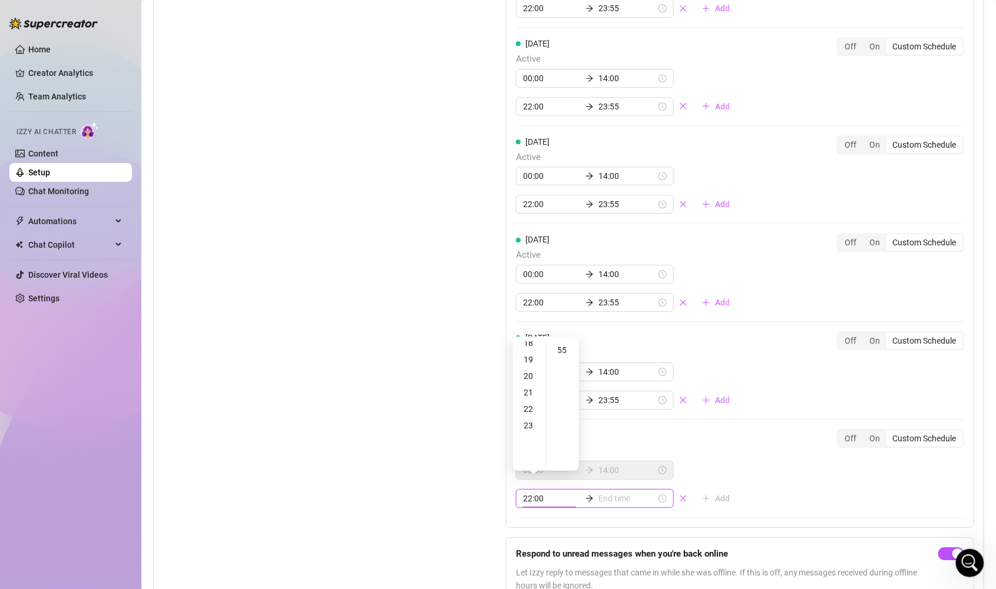
type input "23:00"
click at [530, 395] on div "20" at bounding box center [529, 398] width 28 height 16
click at [526, 383] on div "22" at bounding box center [529, 382] width 28 height 16
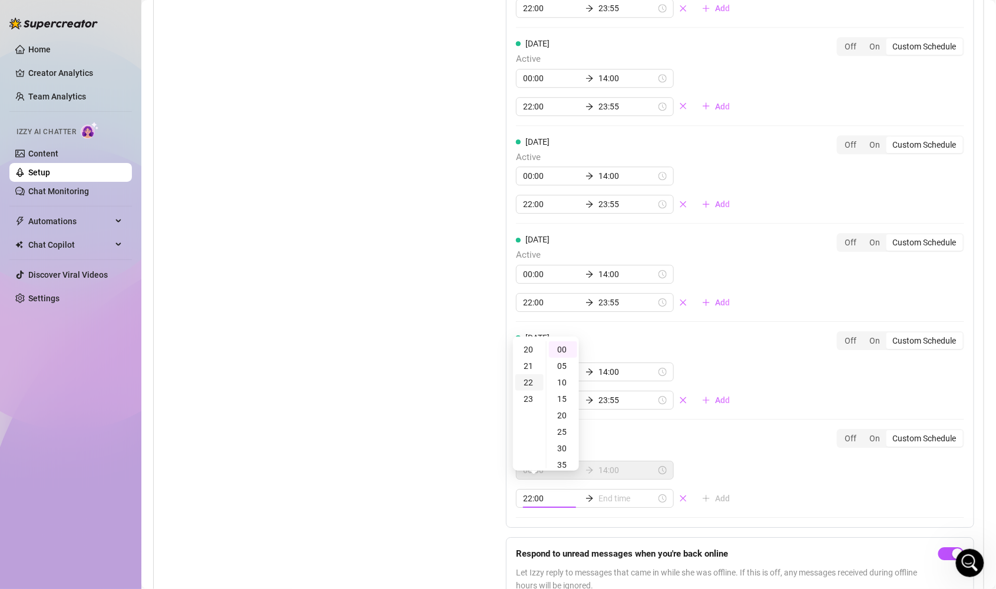
scroll to position [362, 0]
click at [561, 349] on div "00" at bounding box center [563, 349] width 28 height 16
type input "22:00"
click at [617, 493] on input at bounding box center [627, 498] width 58 height 13
type input "22:10"
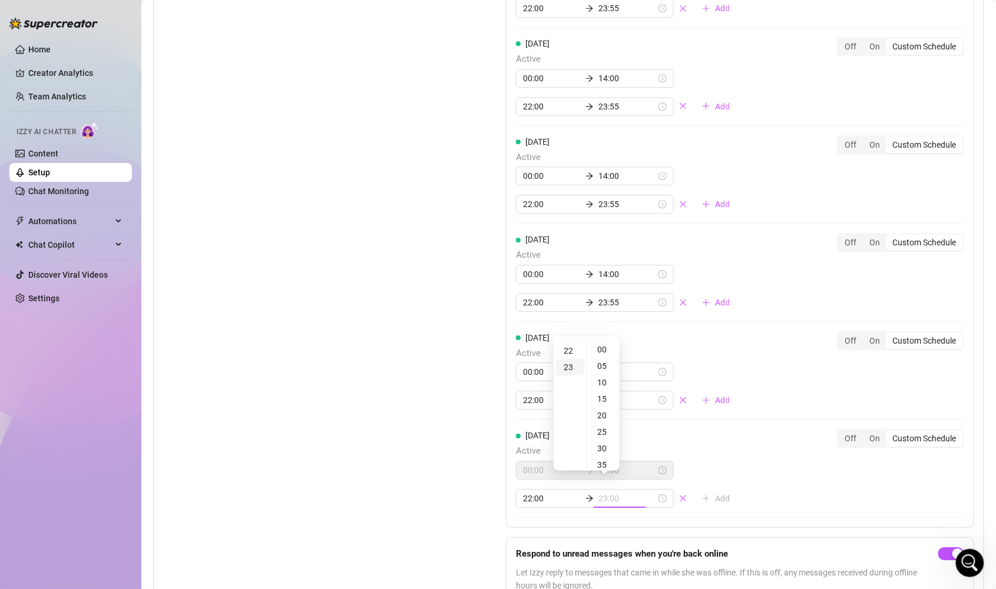
click at [568, 364] on div "23" at bounding box center [570, 367] width 28 height 16
type input "23:55"
click at [603, 349] on div "55" at bounding box center [603, 350] width 28 height 16
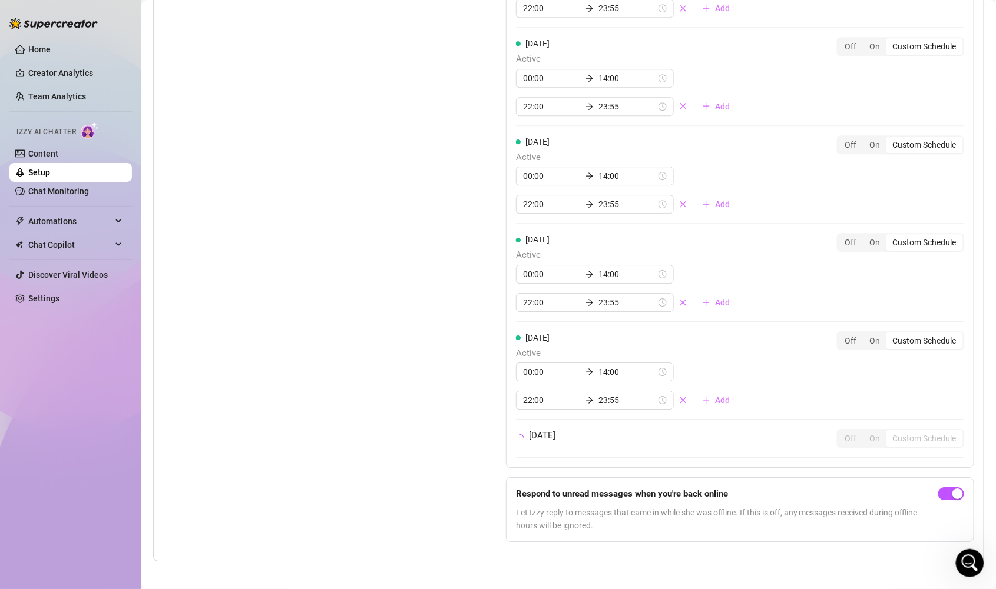
click at [745, 483] on div "[DATE] Active All day Off On Custom Schedule [DATE] Active 00:00 14:00 22:00 23…" at bounding box center [740, 209] width 468 height 685
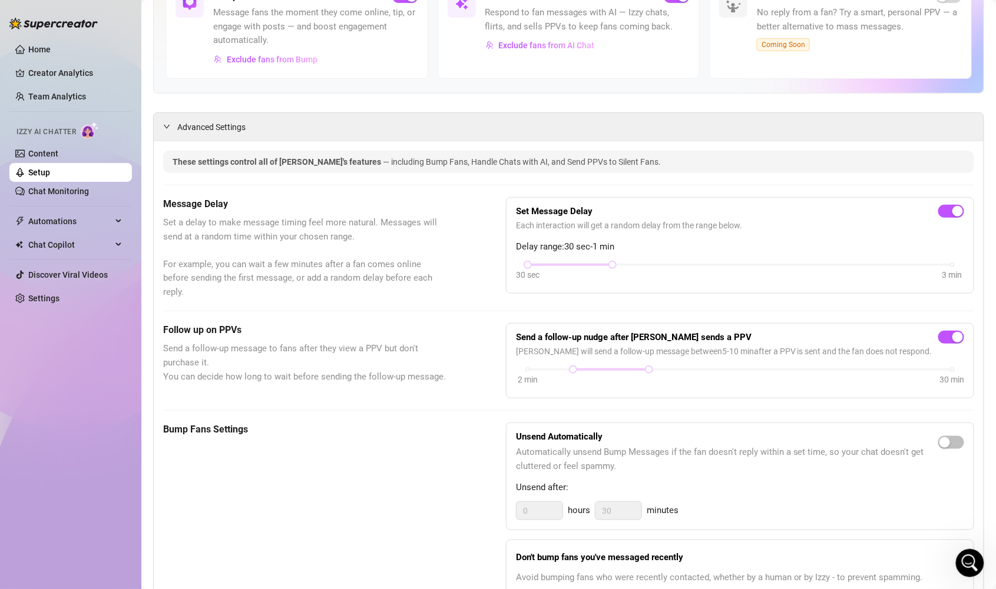
scroll to position [0, 0]
